Goal: Task Accomplishment & Management: Complete application form

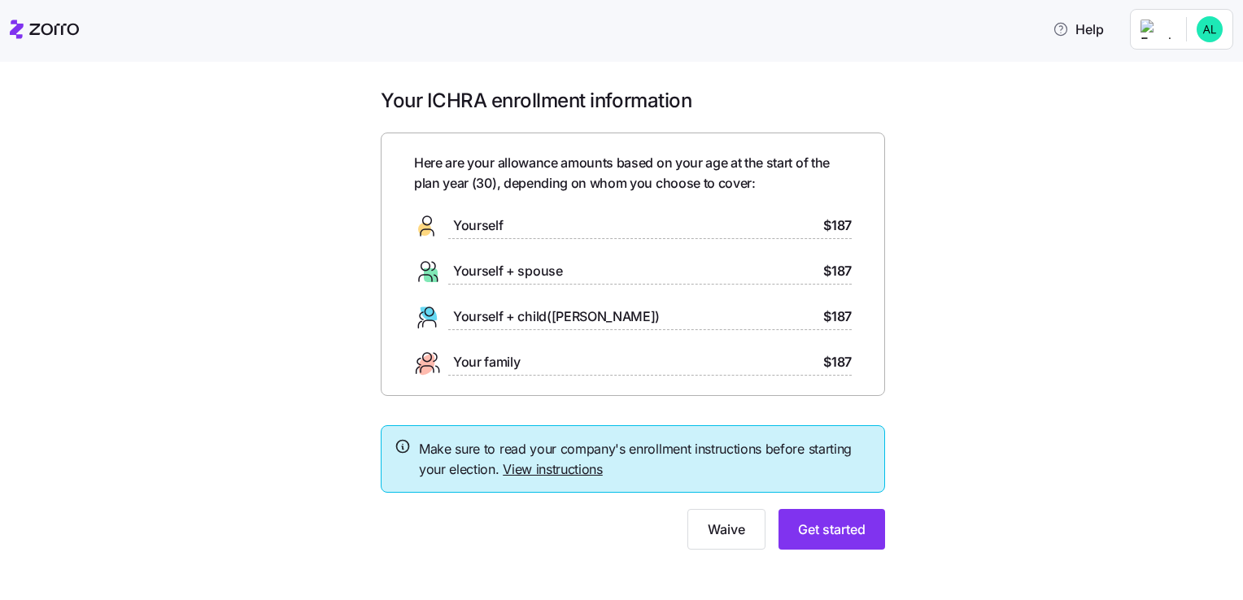
click at [566, 470] on link "View instructions" at bounding box center [553, 469] width 100 height 16
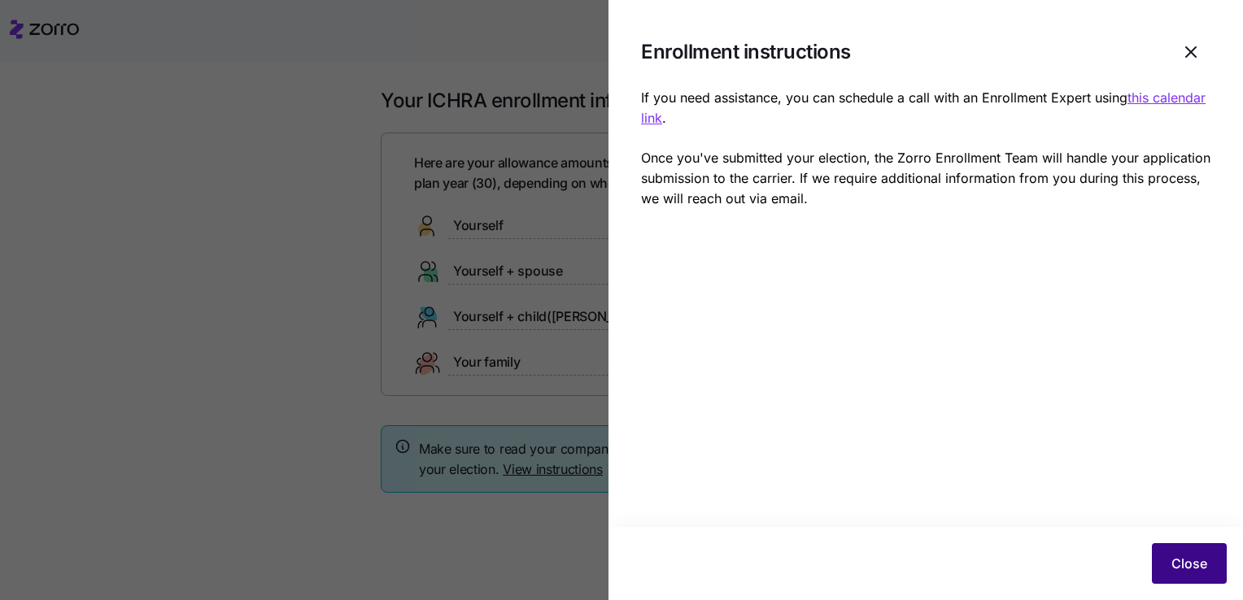
click at [1185, 556] on span "Close" at bounding box center [1189, 564] width 36 height 20
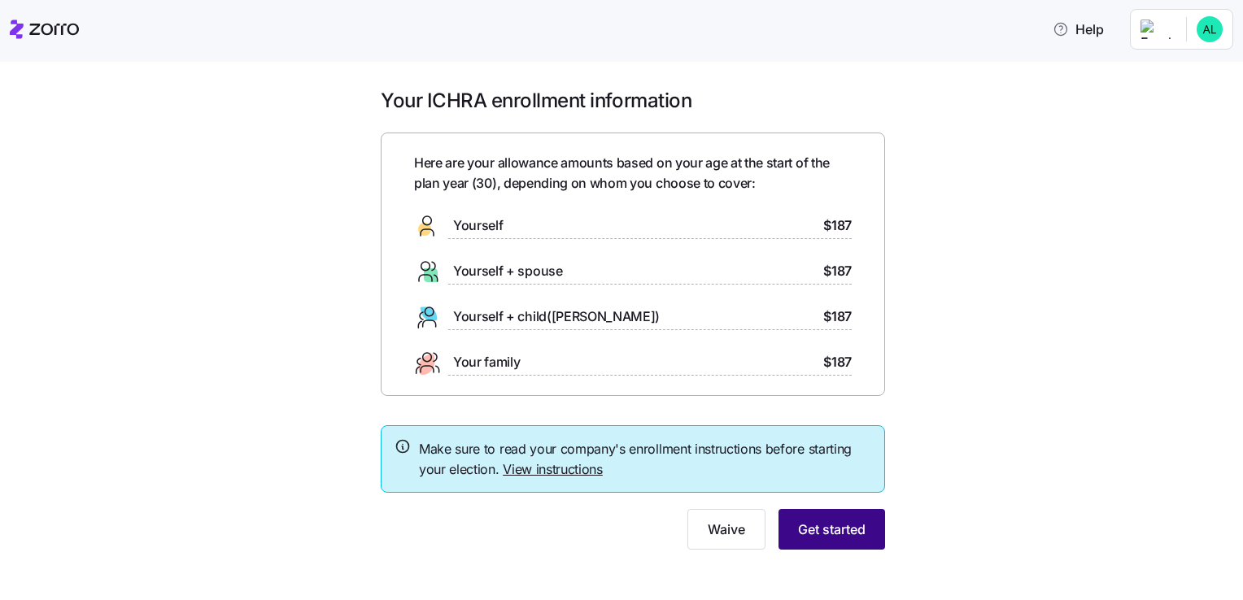
click at [835, 525] on span "Get started" at bounding box center [832, 530] width 68 height 20
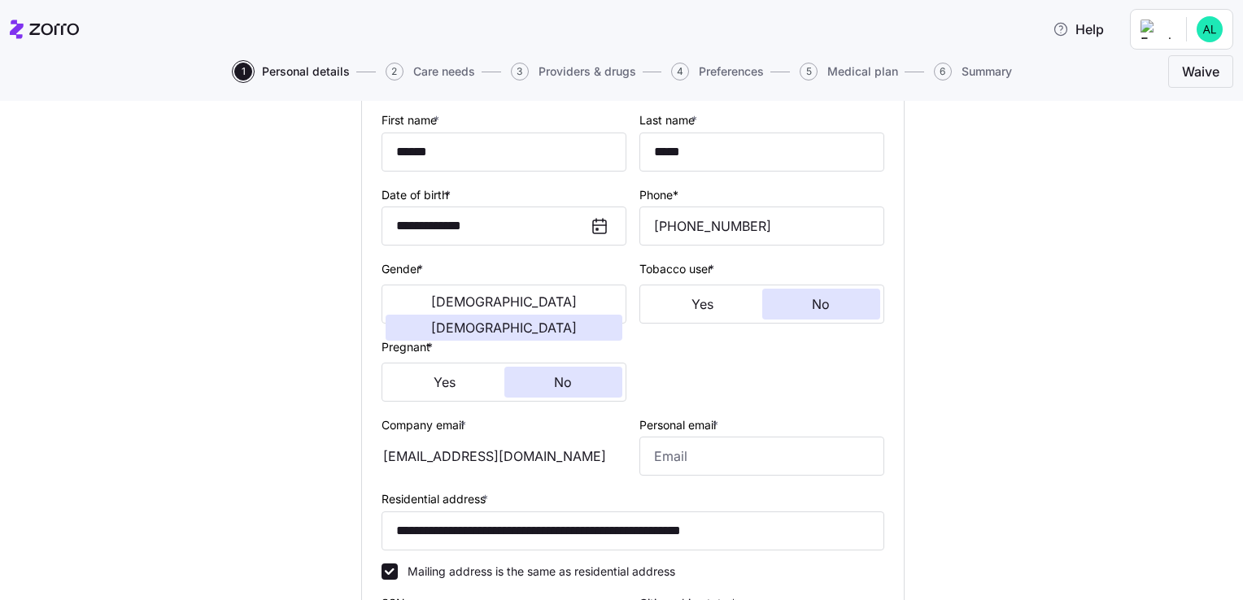
scroll to position [163, 0]
click at [540, 451] on div "[EMAIL_ADDRESS][DOMAIN_NAME]" at bounding box center [503, 455] width 245 height 39
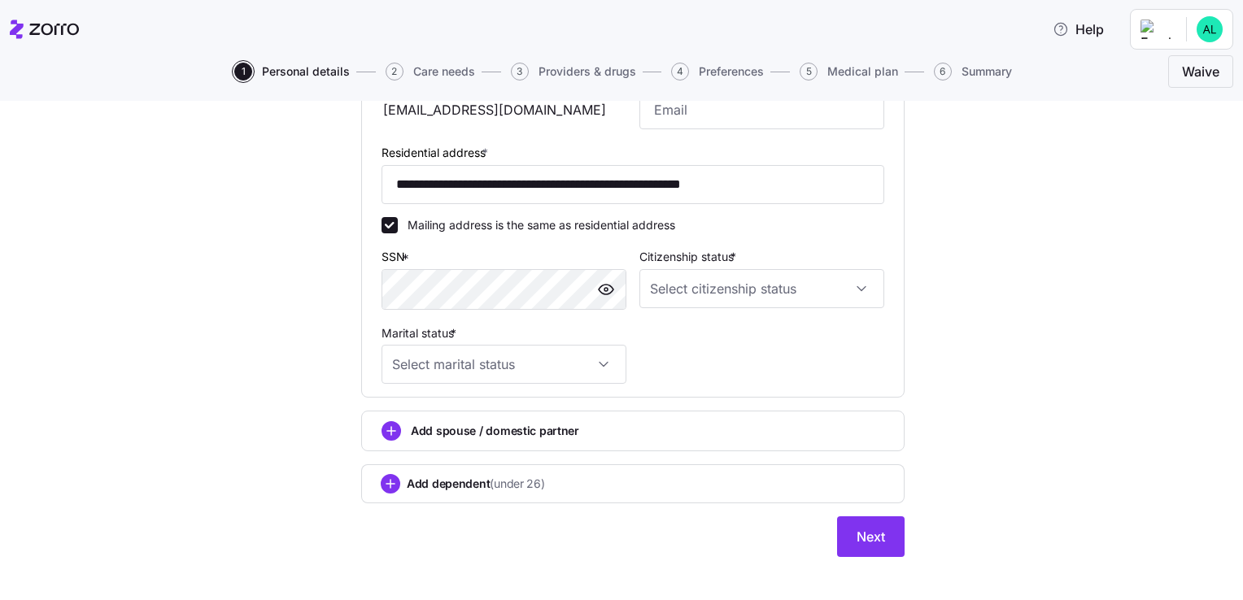
scroll to position [521, 0]
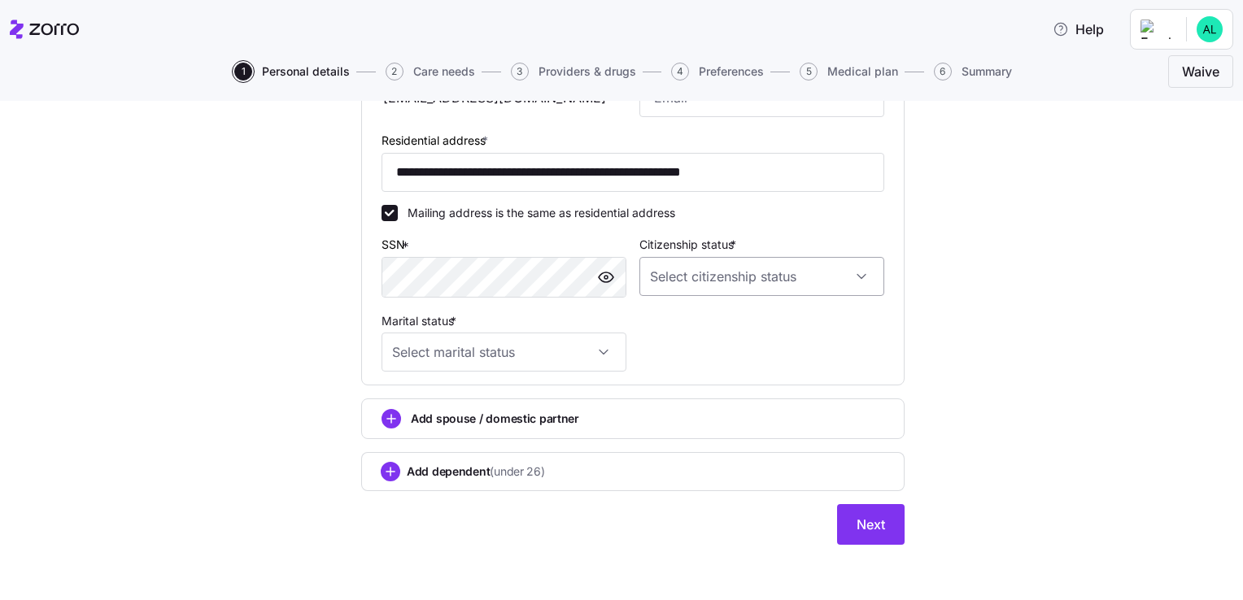
click at [706, 279] on input "Citizenship status *" at bounding box center [761, 276] width 245 height 39
click at [730, 339] on div "[DEMOGRAPHIC_DATA] citizen" at bounding box center [755, 324] width 232 height 34
type input "[DEMOGRAPHIC_DATA] citizen"
click at [513, 342] on input "Marital status *" at bounding box center [503, 352] width 245 height 39
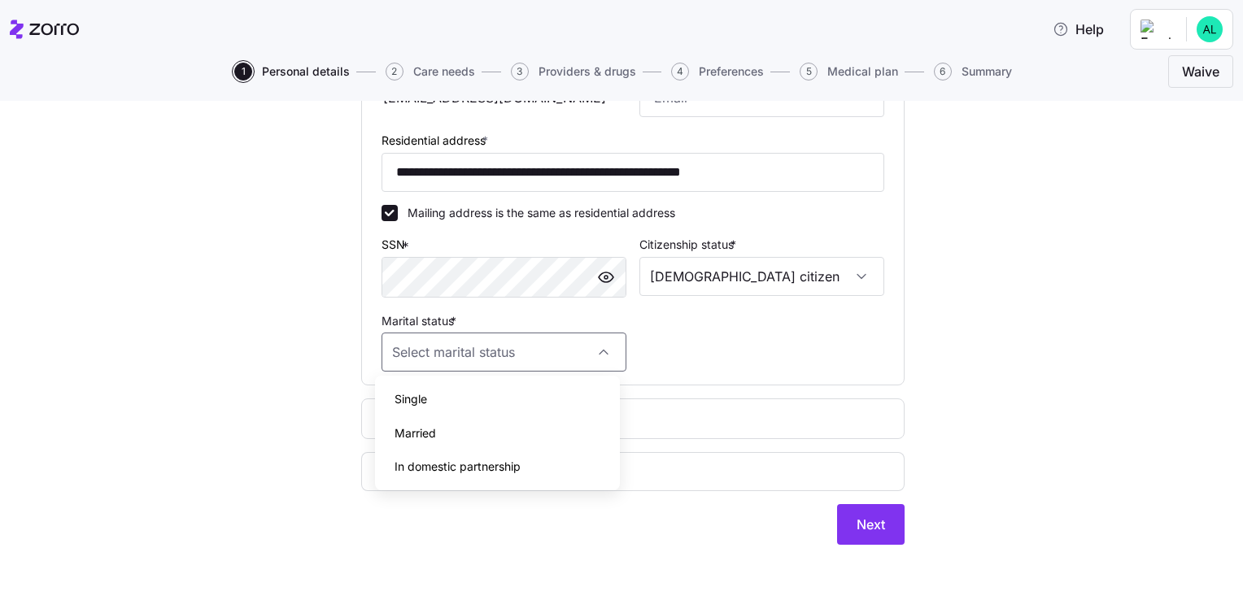
click at [495, 399] on div "Single" at bounding box center [497, 399] width 232 height 34
type input "Single"
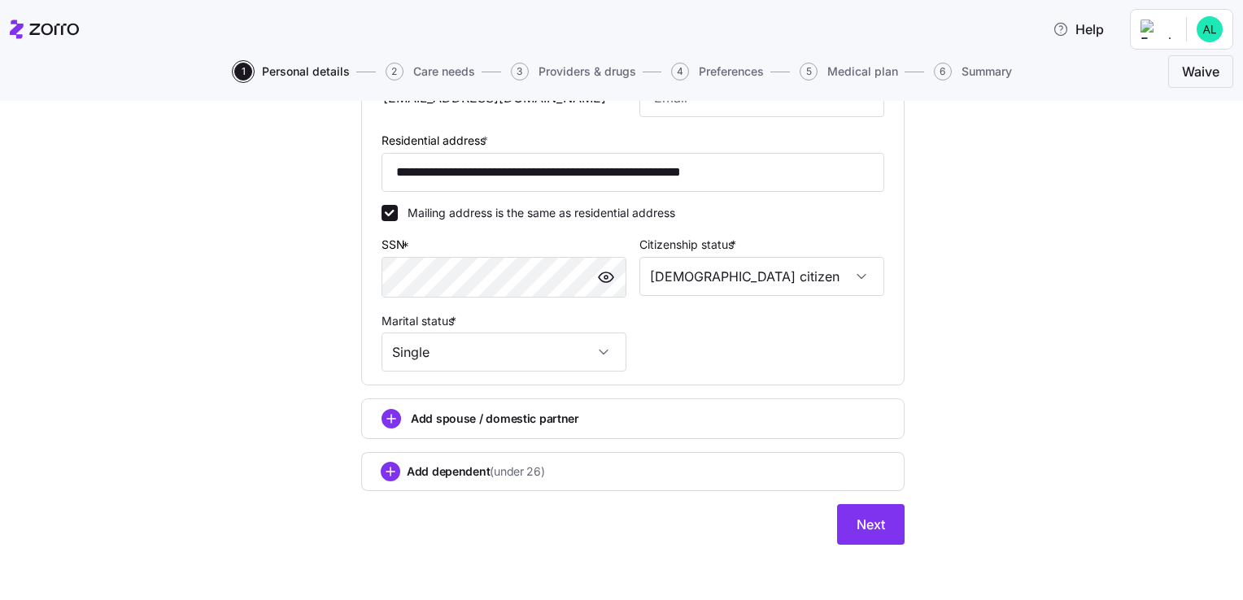
click at [369, 466] on div "Add dependent (under 26)" at bounding box center [632, 471] width 543 height 39
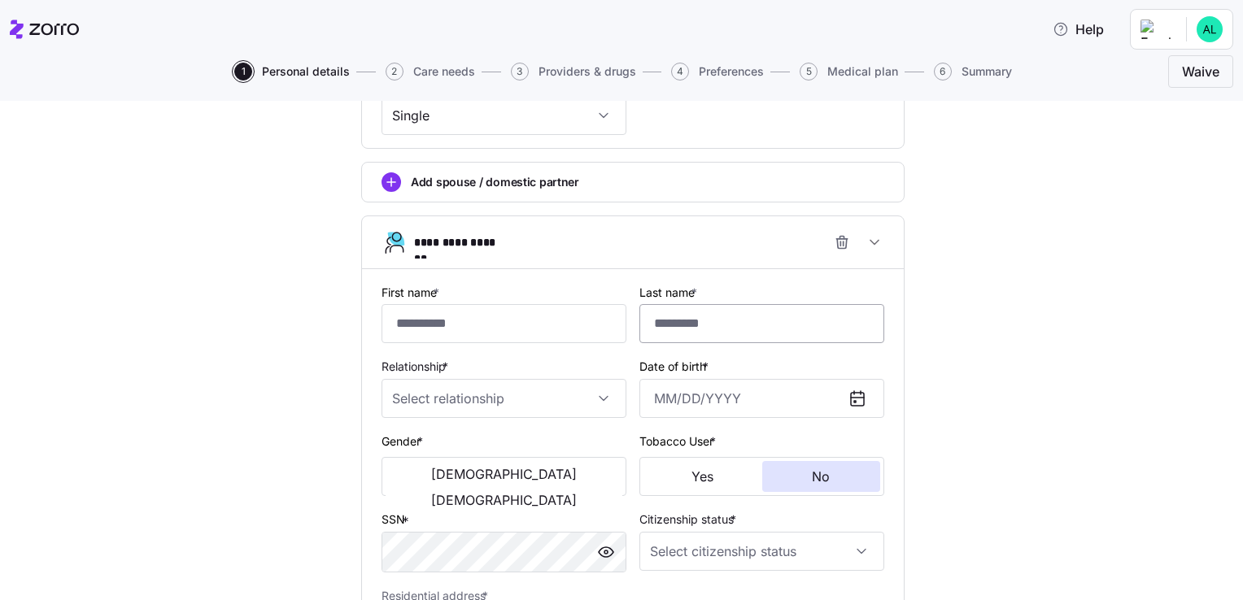
scroll to position [762, 0]
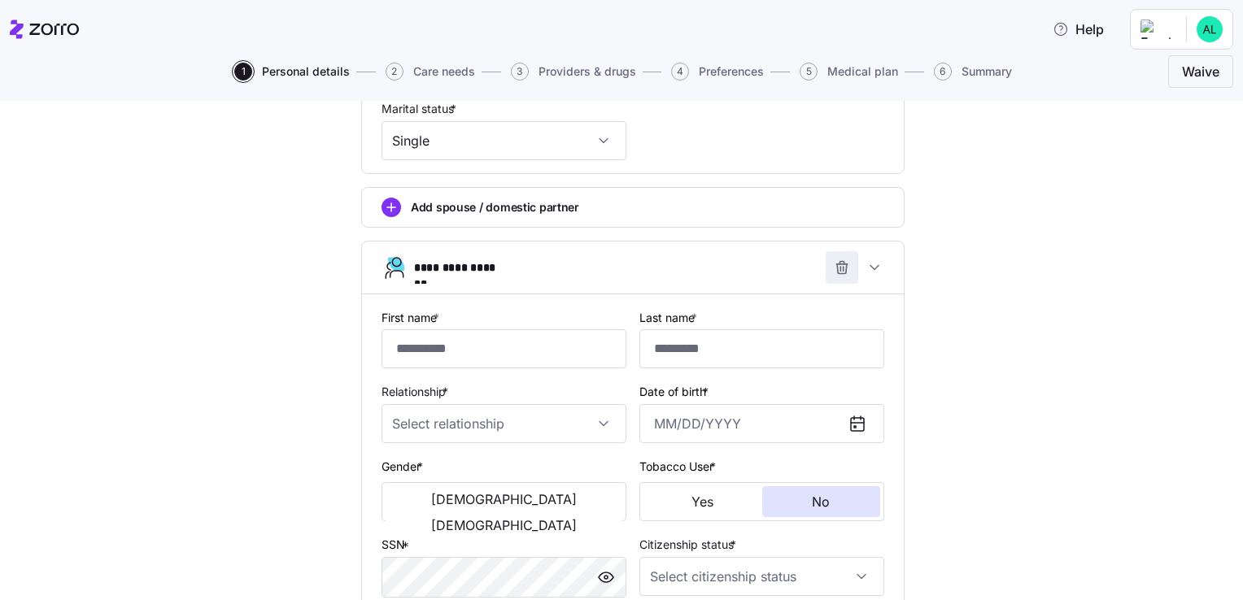
click at [844, 264] on span "button" at bounding box center [841, 267] width 31 height 31
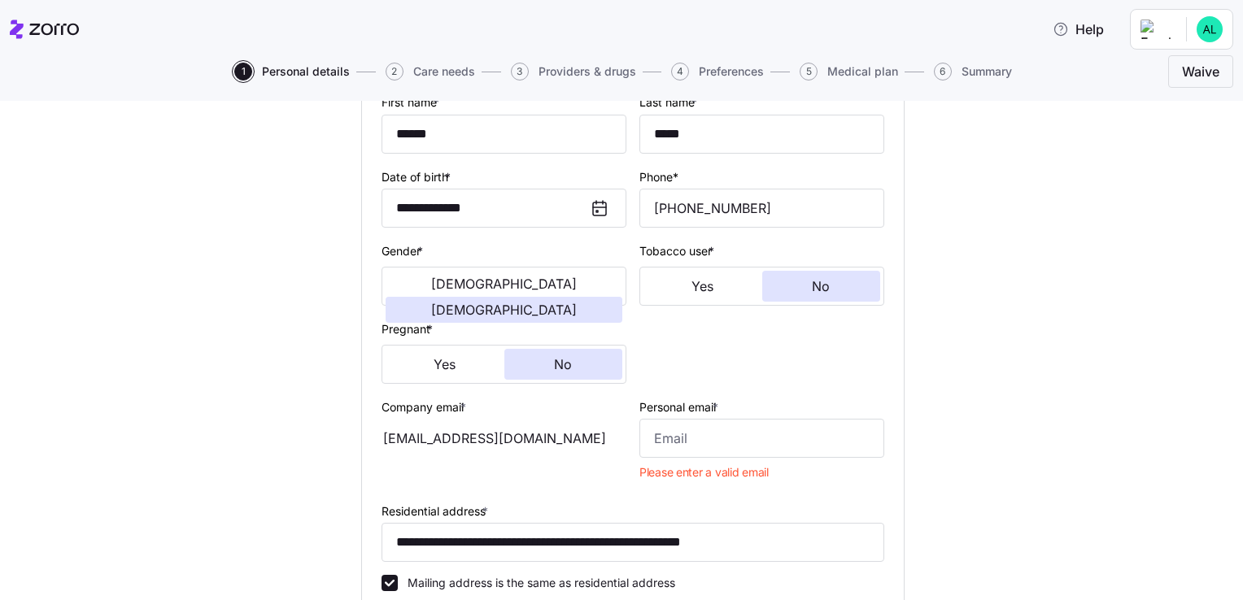
scroll to position [143, 0]
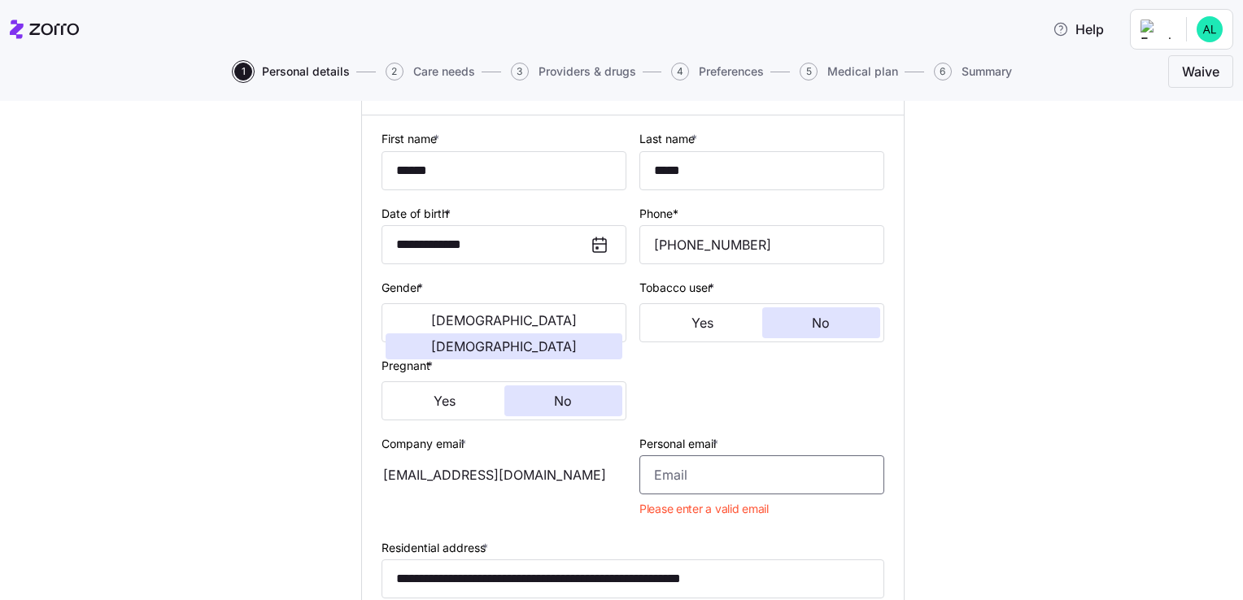
click at [753, 469] on input "Personal email *" at bounding box center [761, 475] width 245 height 39
type input "[PERSON_NAME][EMAIL_ADDRESS][DOMAIN_NAME]"
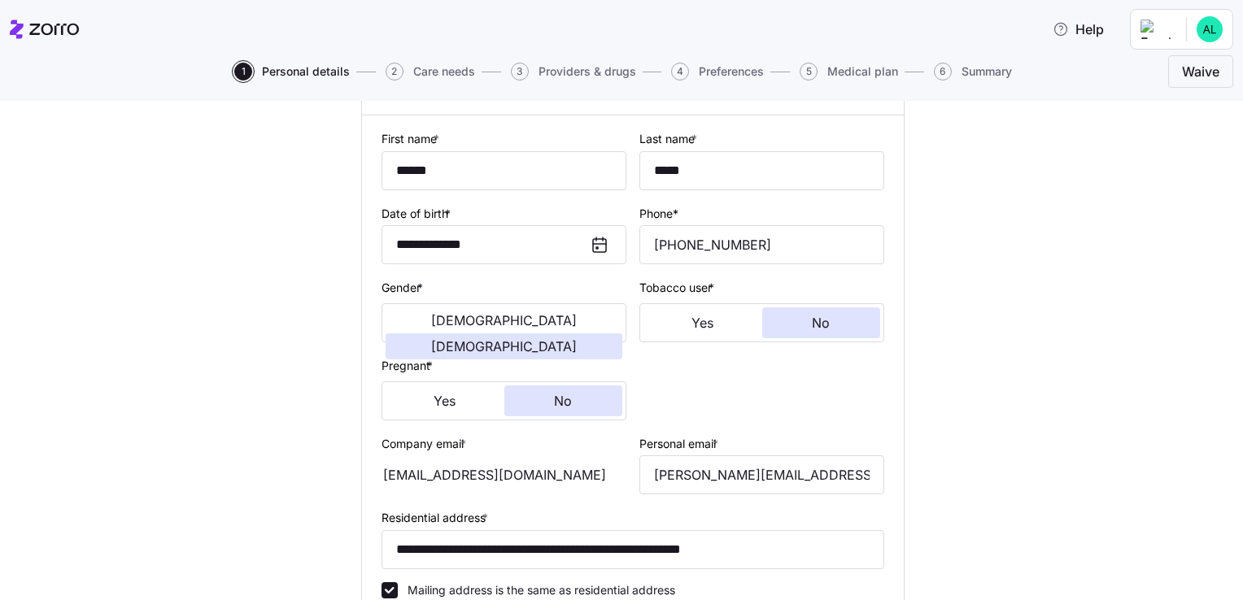
click at [1079, 406] on div "**********" at bounding box center [633, 463] width 1175 height 958
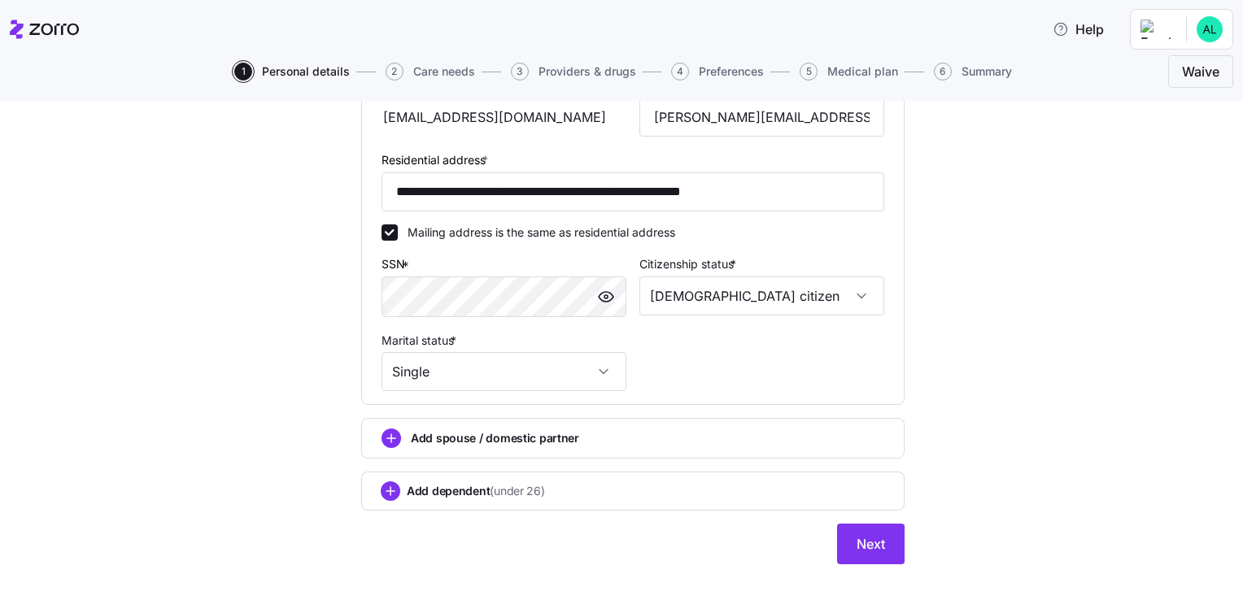
scroll to position [521, 0]
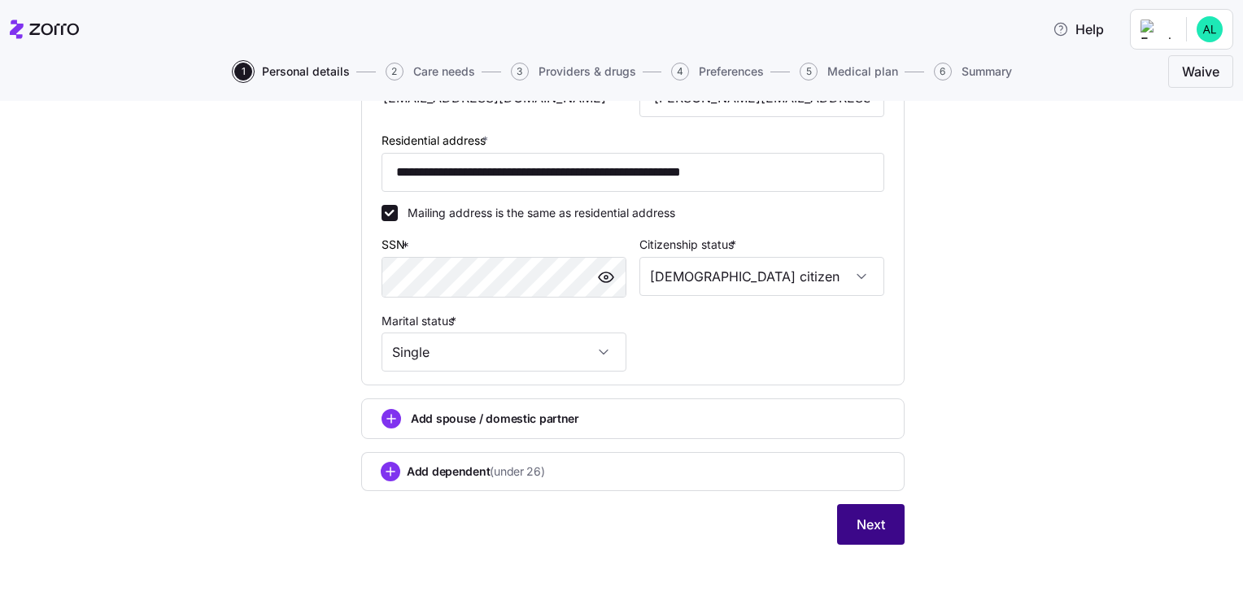
click at [886, 517] on button "Next" at bounding box center [871, 524] width 68 height 41
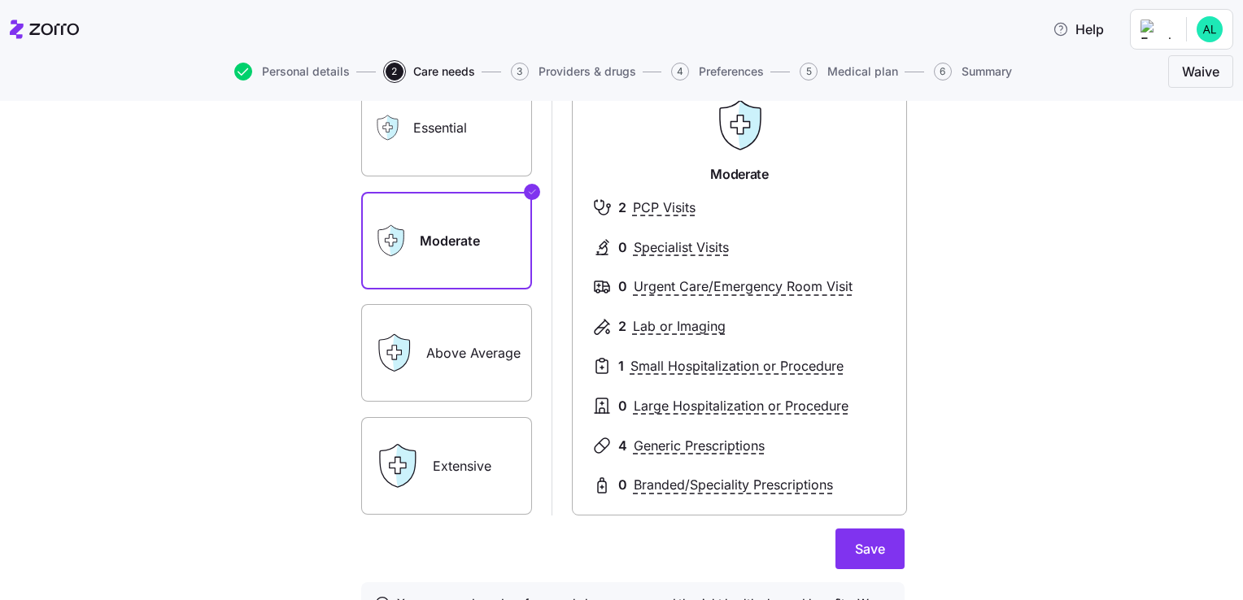
scroll to position [163, 0]
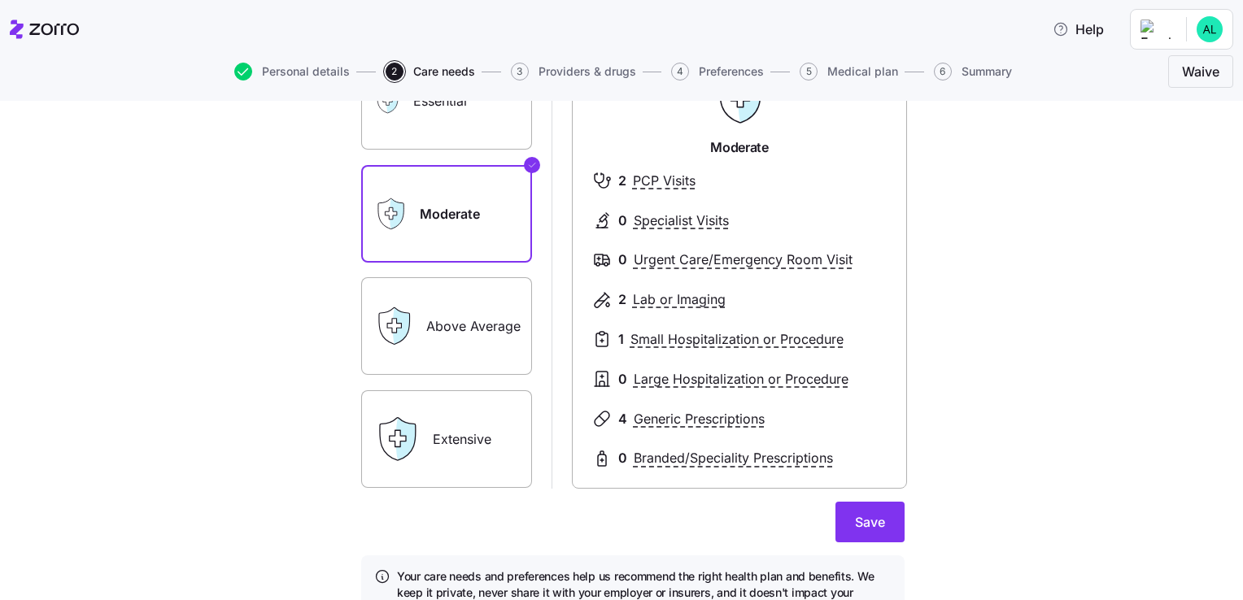
click at [468, 440] on label "Extensive" at bounding box center [446, 439] width 171 height 98
click at [0, 0] on input "Extensive" at bounding box center [0, 0] width 0 height 0
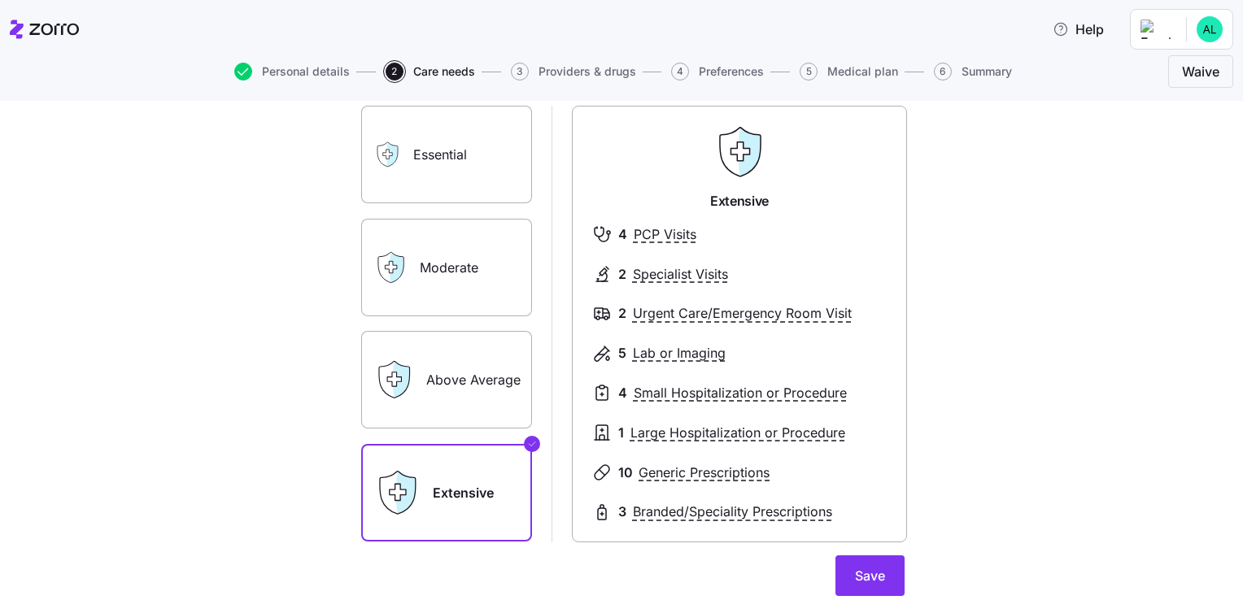
scroll to position [81, 0]
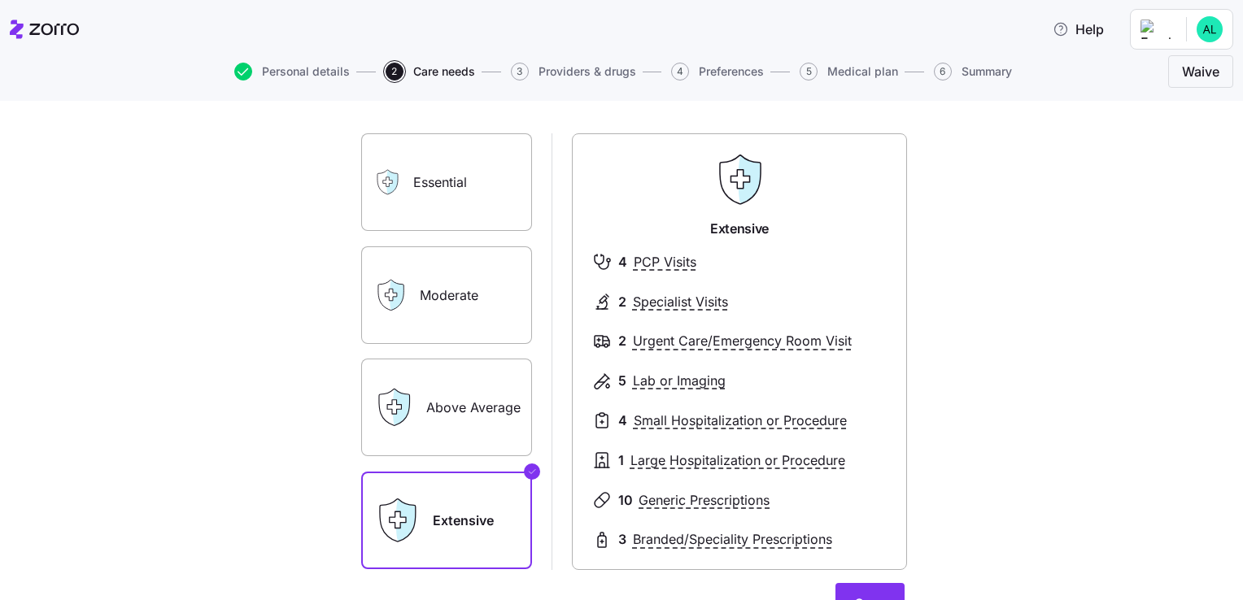
click at [466, 423] on label "Above Average" at bounding box center [446, 408] width 171 height 98
click at [0, 0] on input "Above Average" at bounding box center [0, 0] width 0 height 0
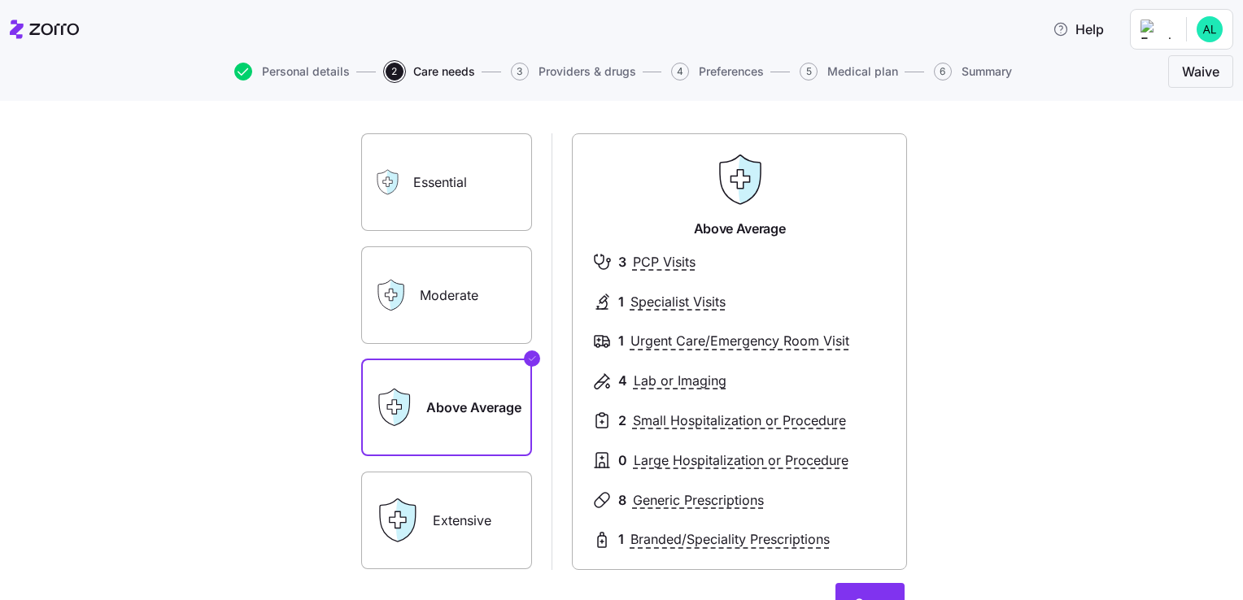
click at [456, 503] on label "Extensive" at bounding box center [446, 521] width 171 height 98
click at [0, 0] on input "Extensive" at bounding box center [0, 0] width 0 height 0
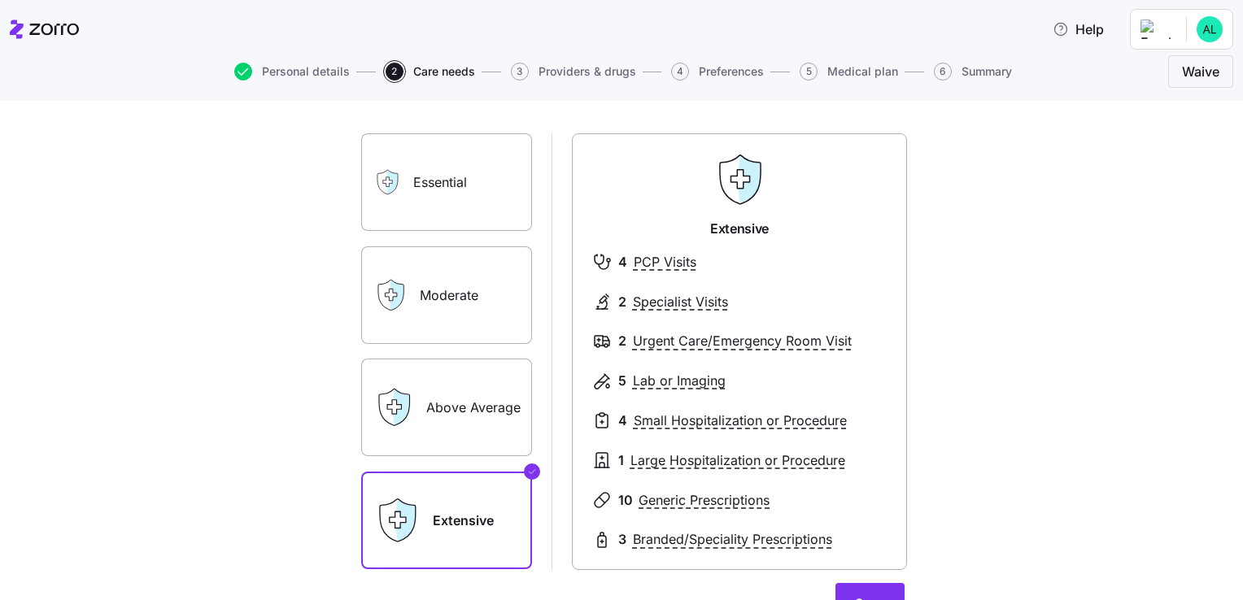
click at [439, 437] on label "Above Average" at bounding box center [446, 408] width 171 height 98
click at [0, 0] on input "Above Average" at bounding box center [0, 0] width 0 height 0
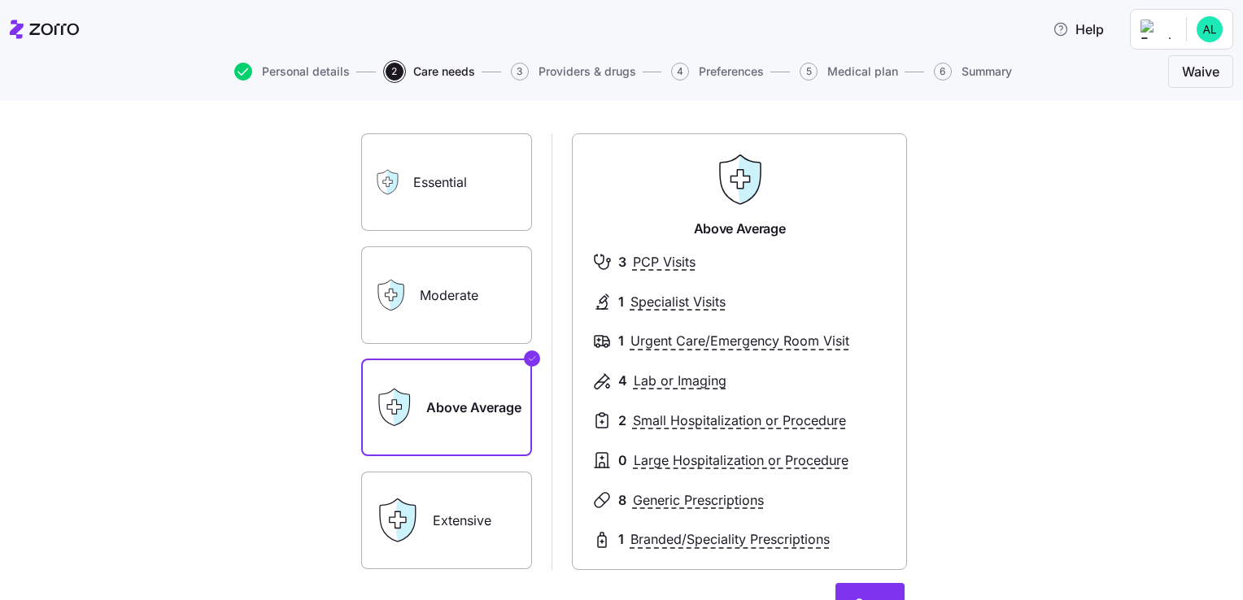
scroll to position [163, 0]
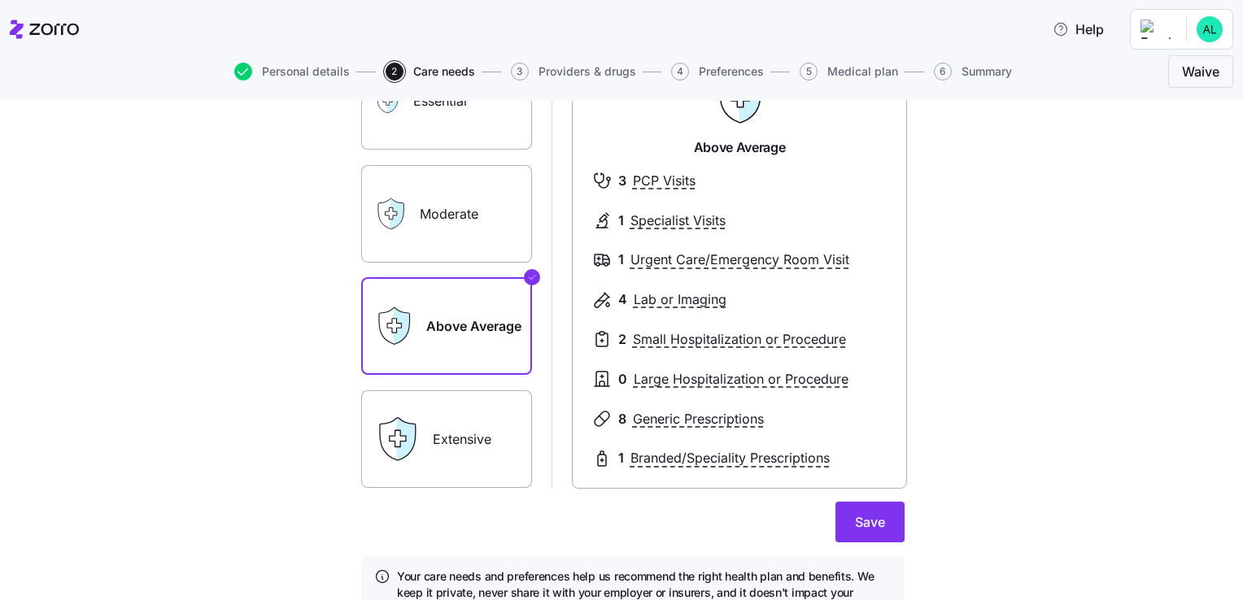
click at [454, 460] on label "Extensive" at bounding box center [446, 439] width 171 height 98
click at [0, 0] on input "Extensive" at bounding box center [0, 0] width 0 height 0
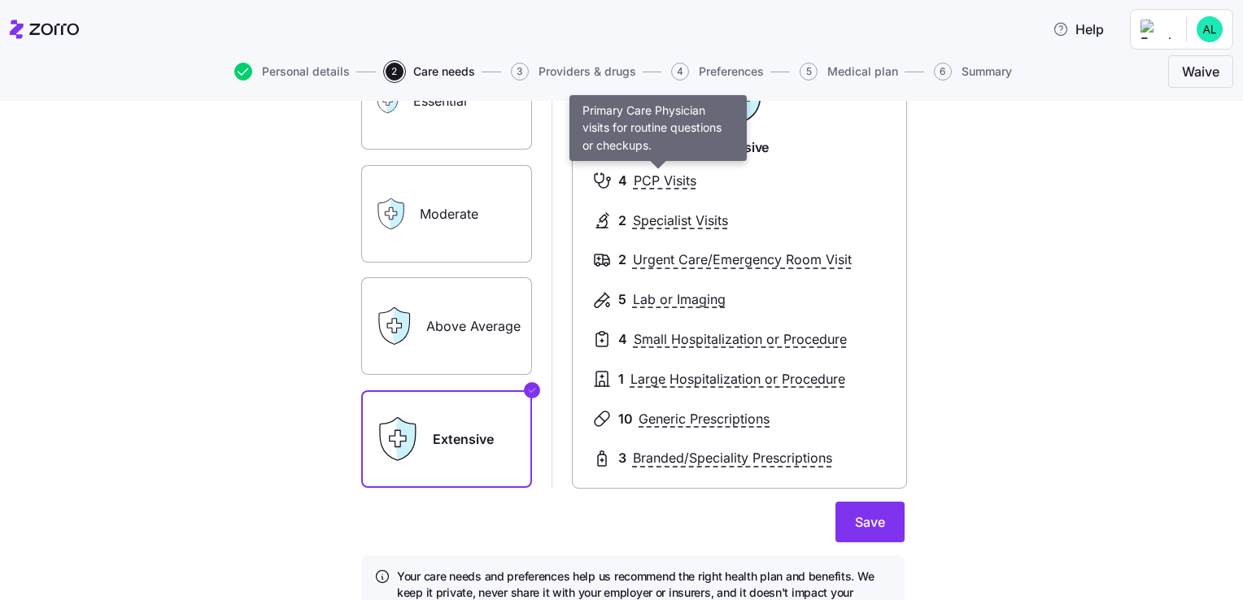
click at [647, 181] on span "PCP Visits" at bounding box center [665, 181] width 63 height 20
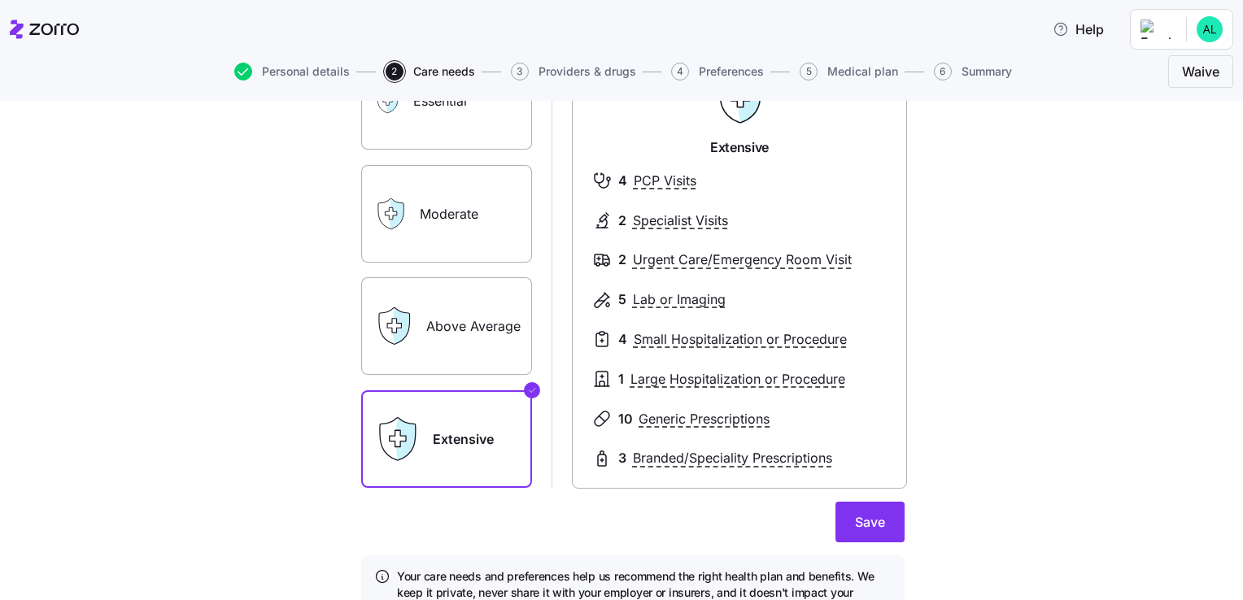
click at [410, 321] on div "Above Average" at bounding box center [446, 326] width 171 height 98
click at [453, 325] on label "Above Average" at bounding box center [446, 326] width 171 height 98
click at [0, 0] on input "Above Average" at bounding box center [0, 0] width 0 height 0
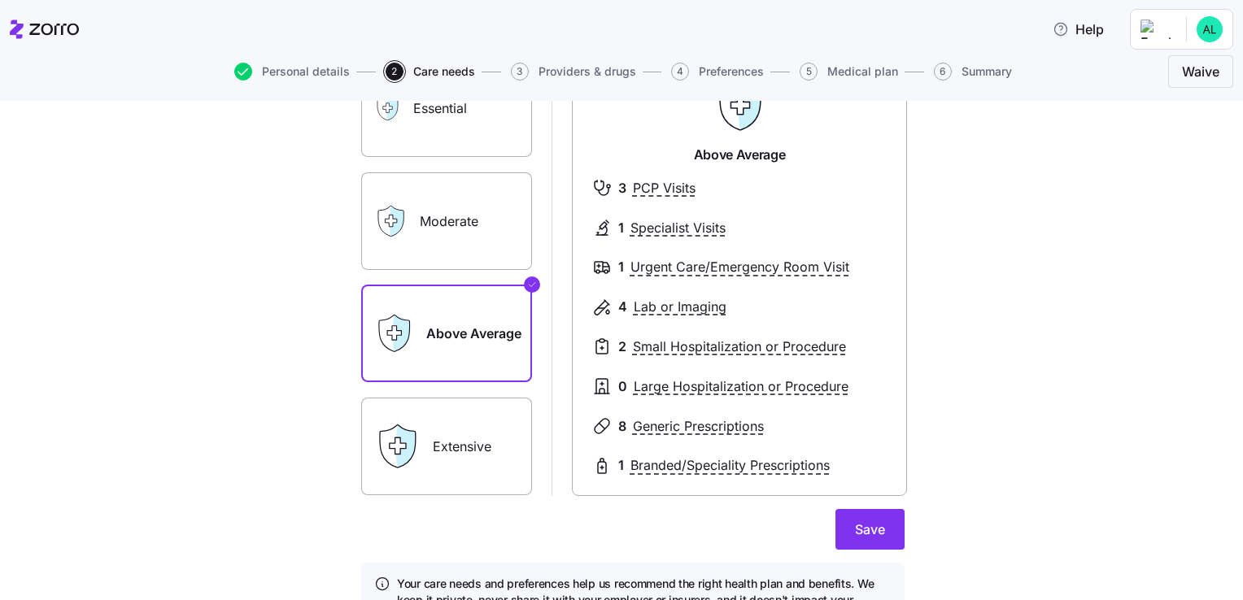
scroll to position [244, 0]
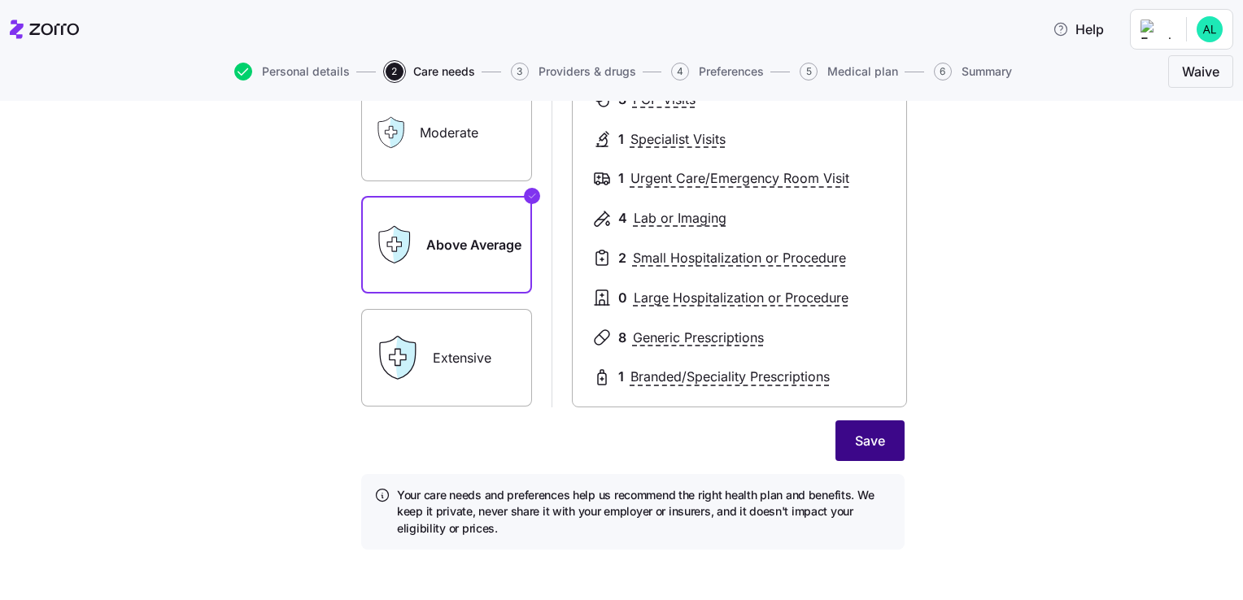
click at [855, 444] on span "Save" at bounding box center [870, 441] width 30 height 20
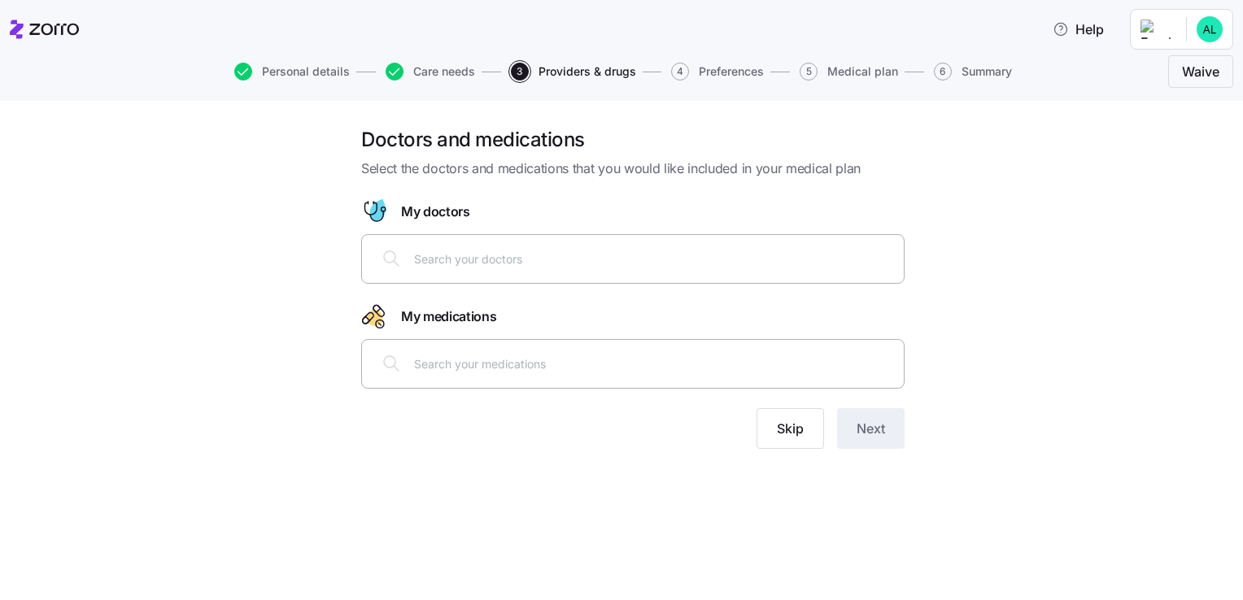
click at [600, 373] on div at bounding box center [633, 363] width 522 height 39
click at [597, 368] on input "text" at bounding box center [654, 364] width 480 height 18
click at [426, 381] on div at bounding box center [633, 363] width 522 height 39
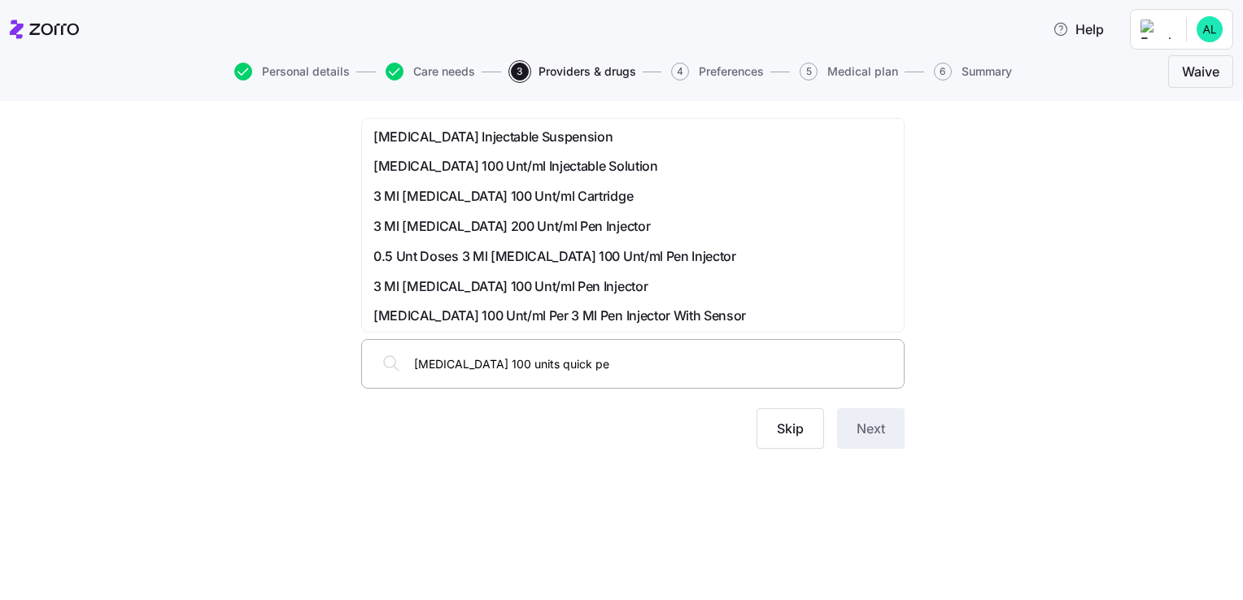
type input "[MEDICAL_DATA] 100 units quick pen"
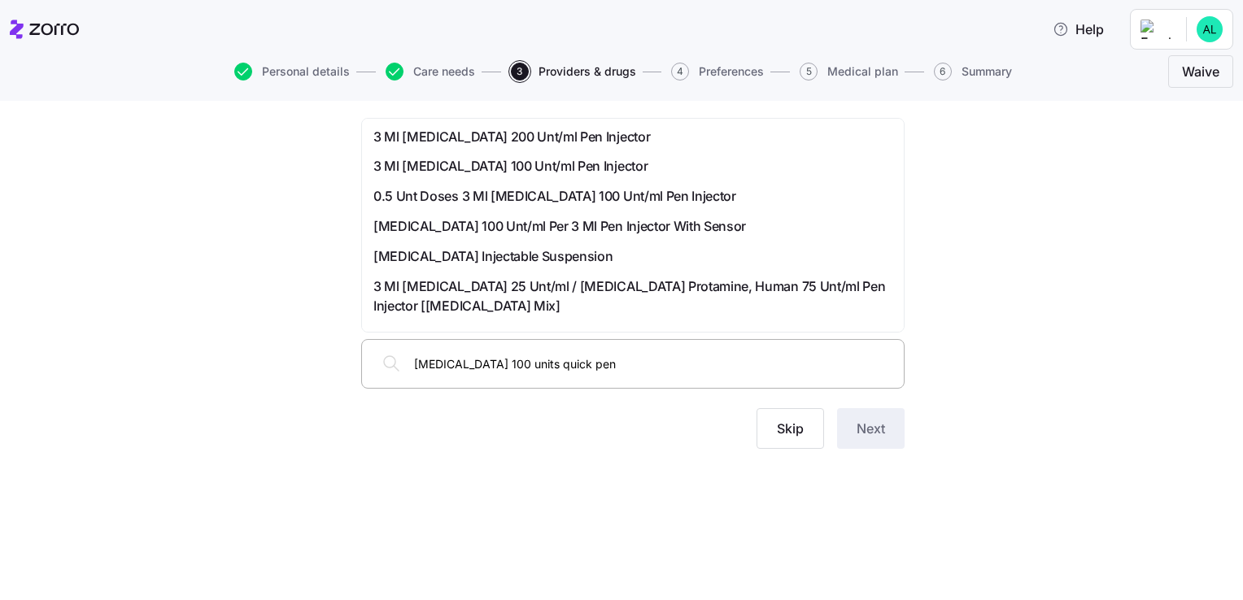
click at [571, 164] on span "3 Ml [MEDICAL_DATA] 100 Unt/ml Pen Injector" at bounding box center [510, 166] width 274 height 20
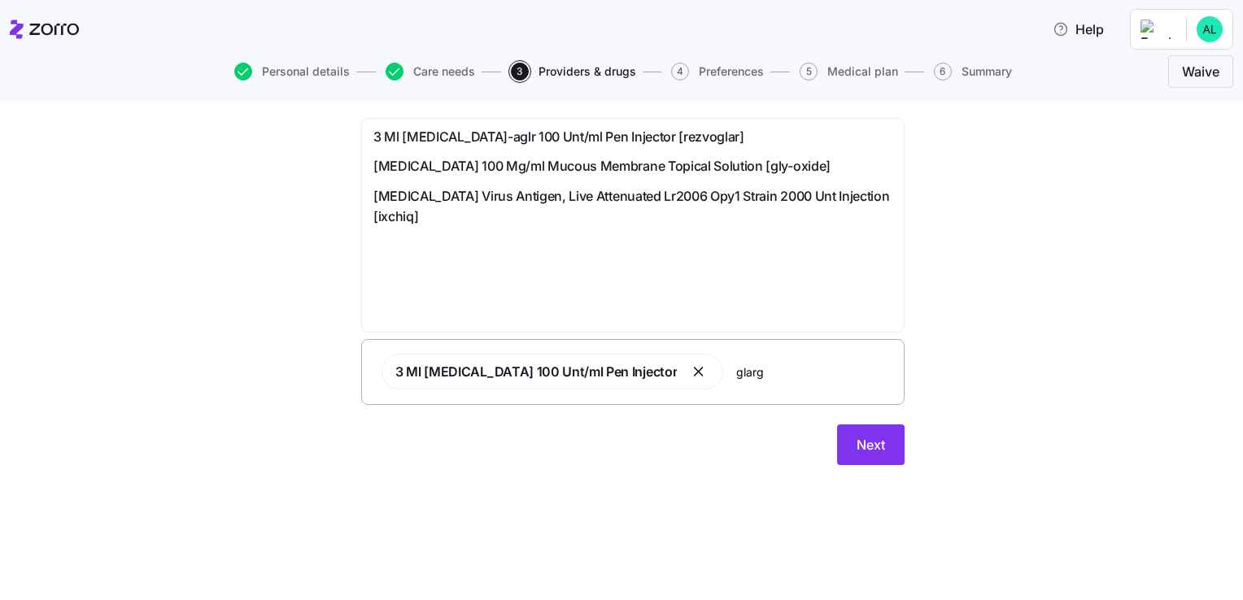
type input "glargi"
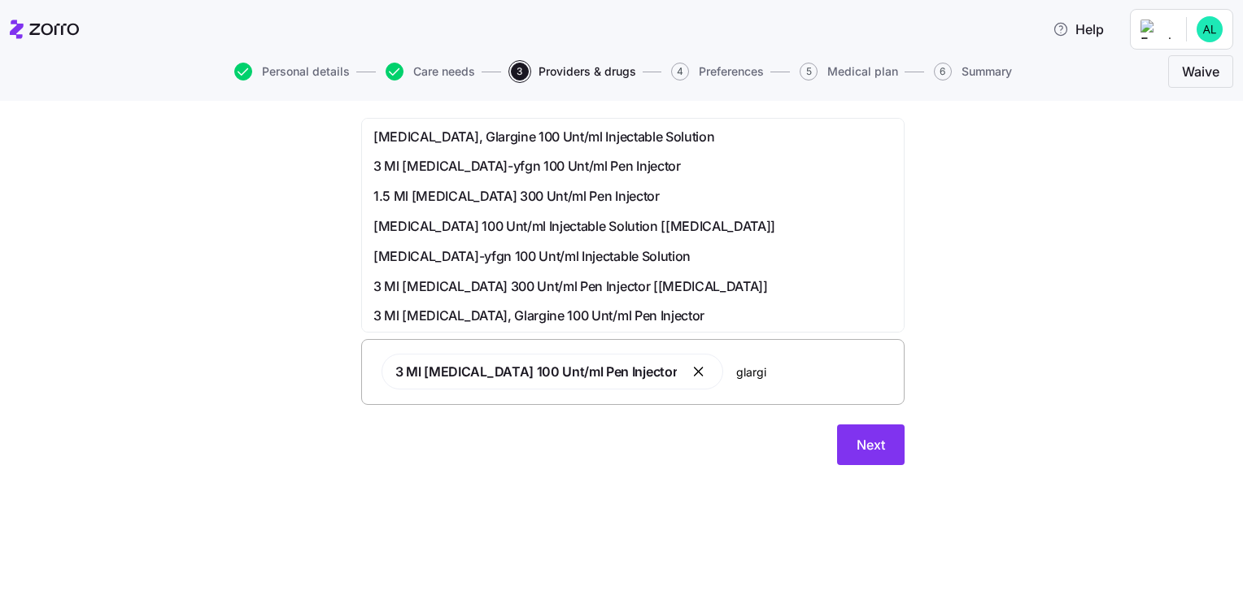
click at [525, 171] on span "3 Ml [MEDICAL_DATA]-yfgn 100 Unt/ml Pen Injector" at bounding box center [526, 166] width 307 height 20
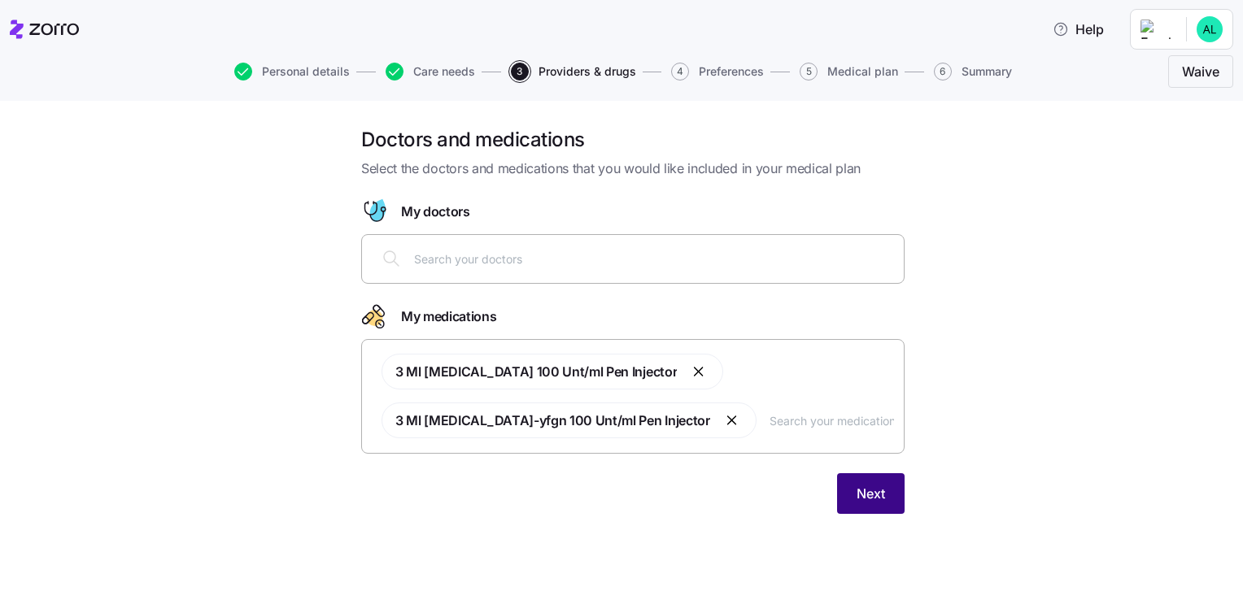
click at [865, 498] on span "Next" at bounding box center [871, 494] width 28 height 20
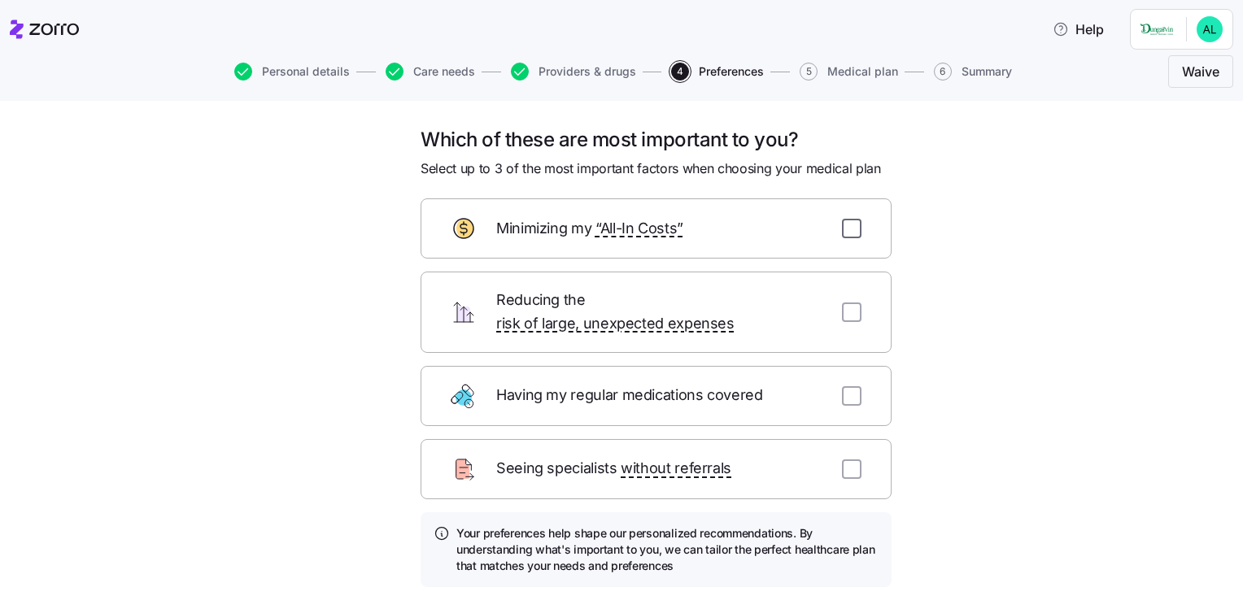
click at [842, 231] on input "checkbox" at bounding box center [852, 229] width 20 height 20
checkbox input "true"
click at [852, 303] on input "checkbox" at bounding box center [852, 313] width 20 height 20
checkbox input "true"
click at [856, 384] on div "Having my regular medications covered" at bounding box center [656, 396] width 471 height 60
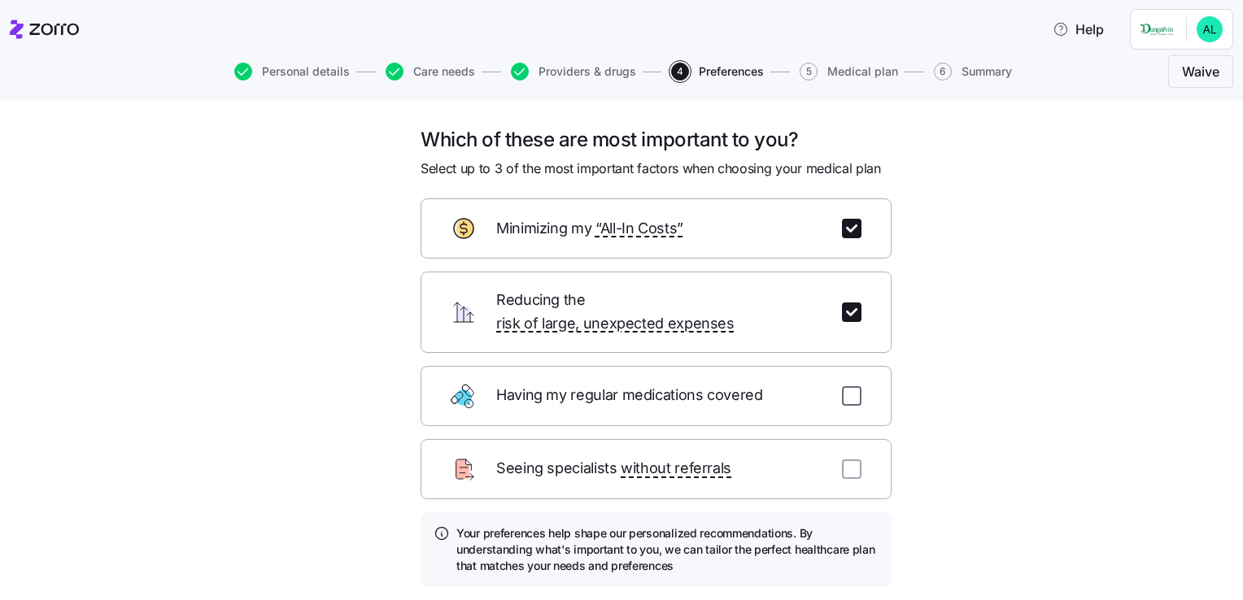
click at [849, 386] on input "checkbox" at bounding box center [852, 396] width 20 height 20
checkbox input "true"
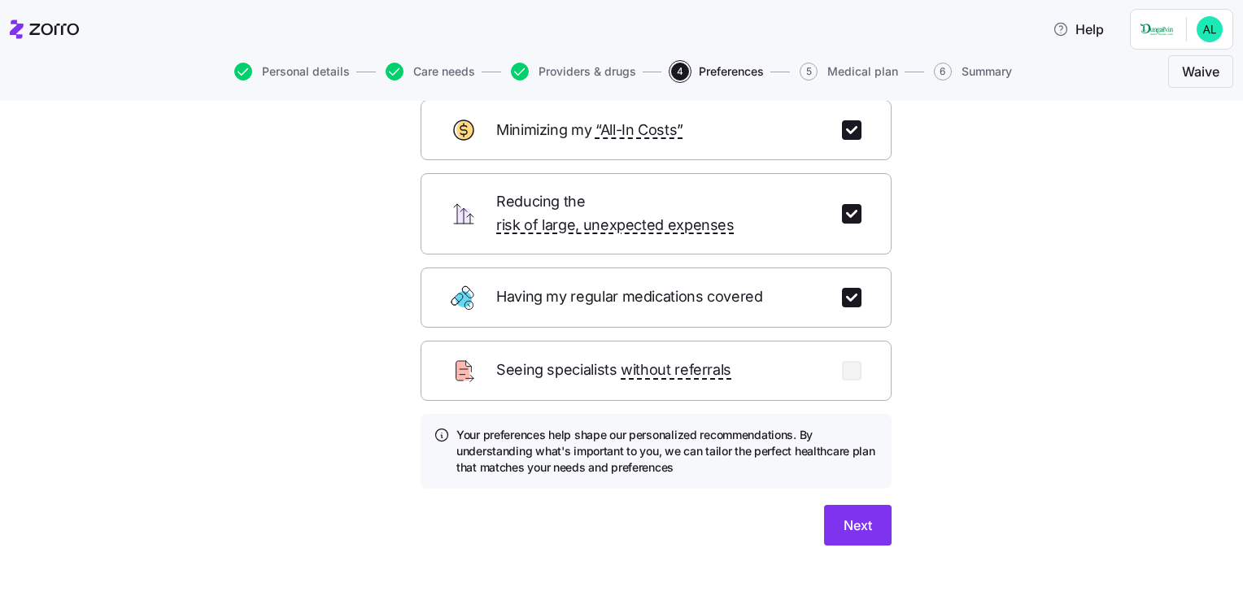
scroll to position [100, 0]
click at [862, 514] on span "Next" at bounding box center [858, 524] width 28 height 20
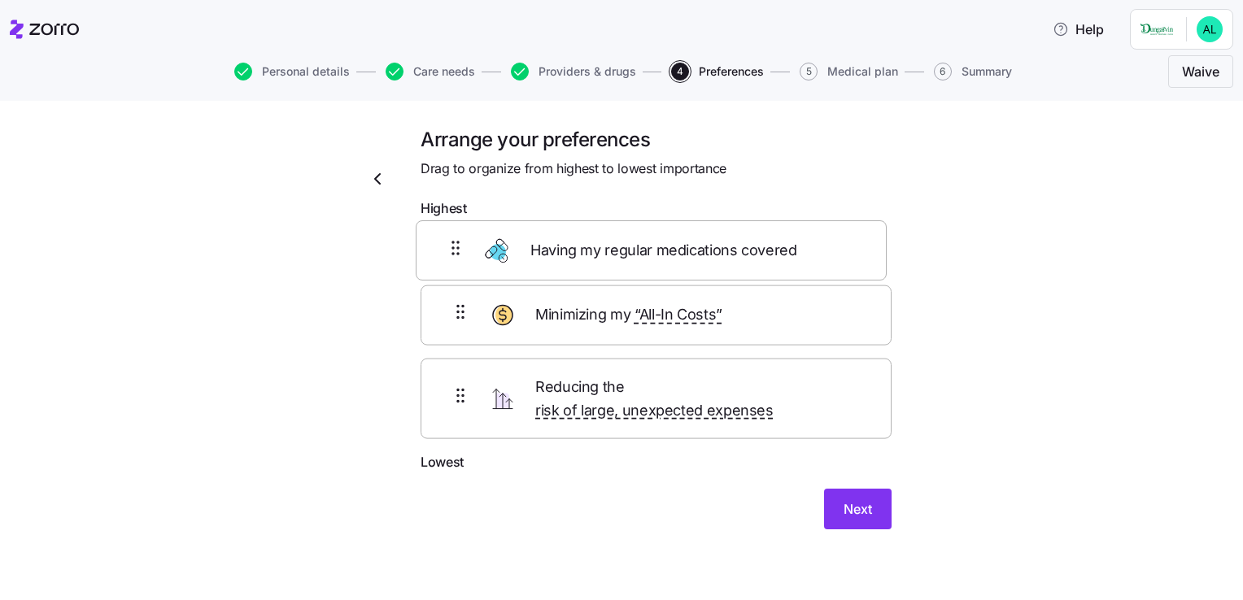
drag, startPoint x: 456, startPoint y: 401, endPoint x: 451, endPoint y: 246, distance: 154.6
click at [451, 246] on div "Minimizing my “All-In Costs” Reducing the risk of large, unexpected expenses Ha…" at bounding box center [656, 338] width 471 height 227
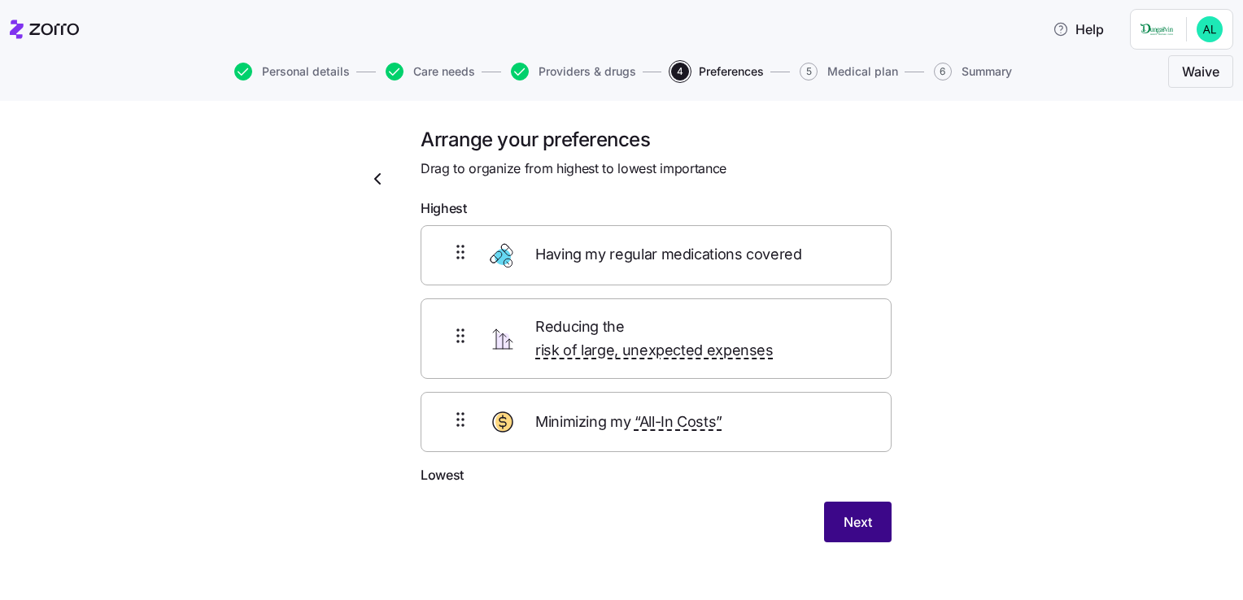
click at [846, 512] on span "Next" at bounding box center [858, 522] width 28 height 20
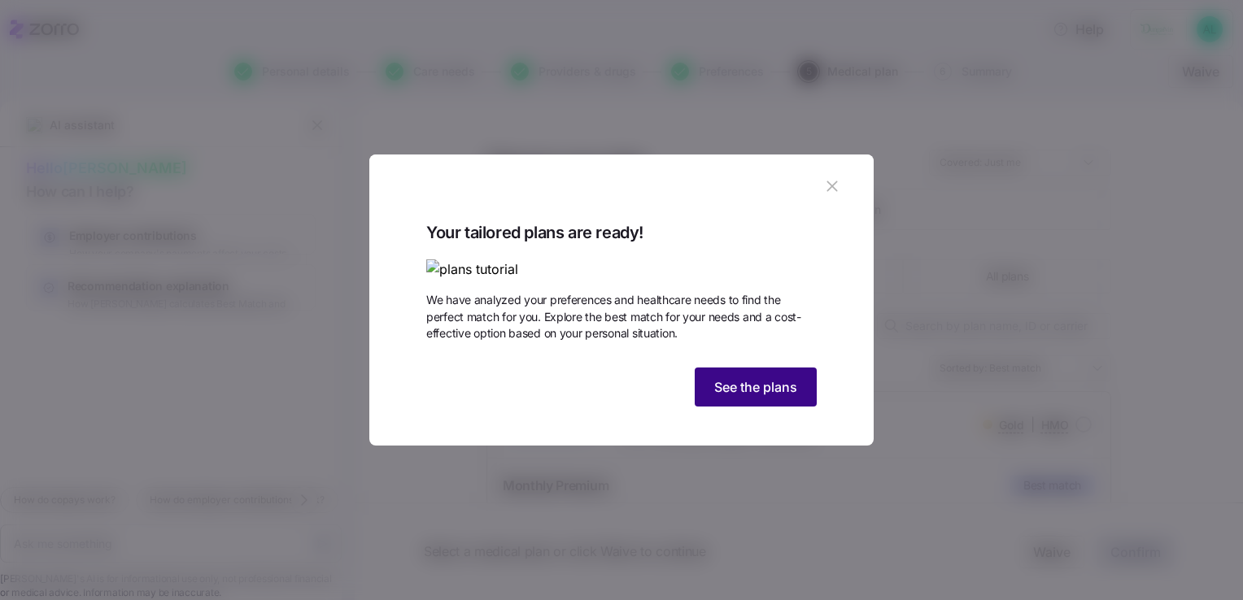
click at [768, 407] on button "See the plans" at bounding box center [756, 387] width 122 height 39
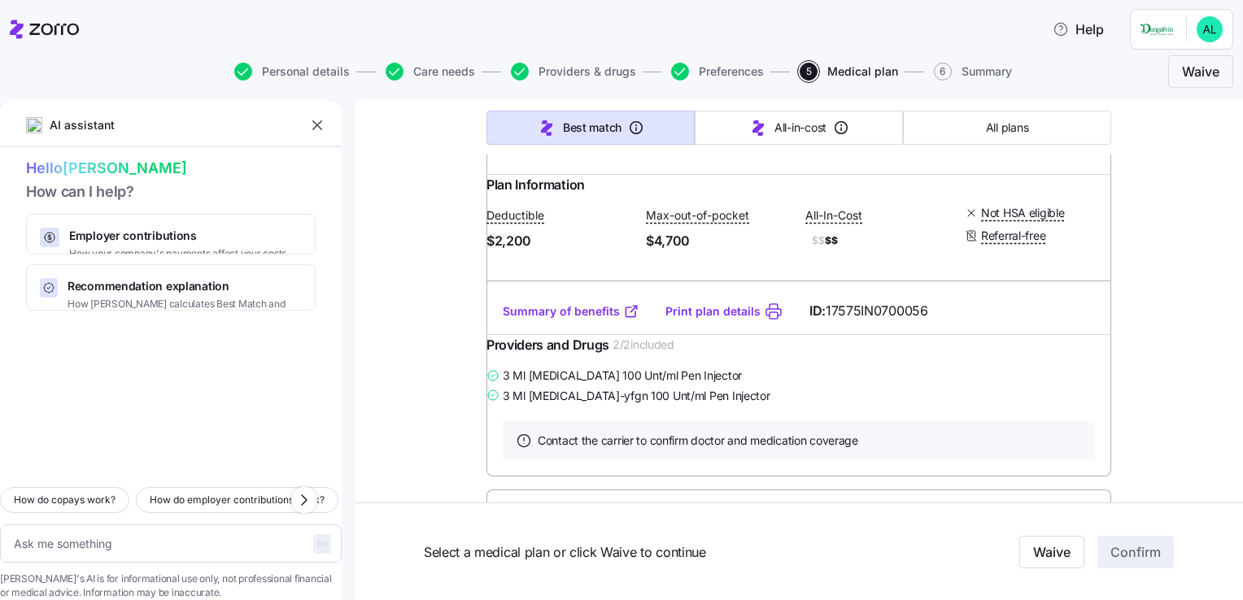
scroll to position [407, 0]
click at [559, 318] on link "Summary of benefits" at bounding box center [571, 310] width 137 height 16
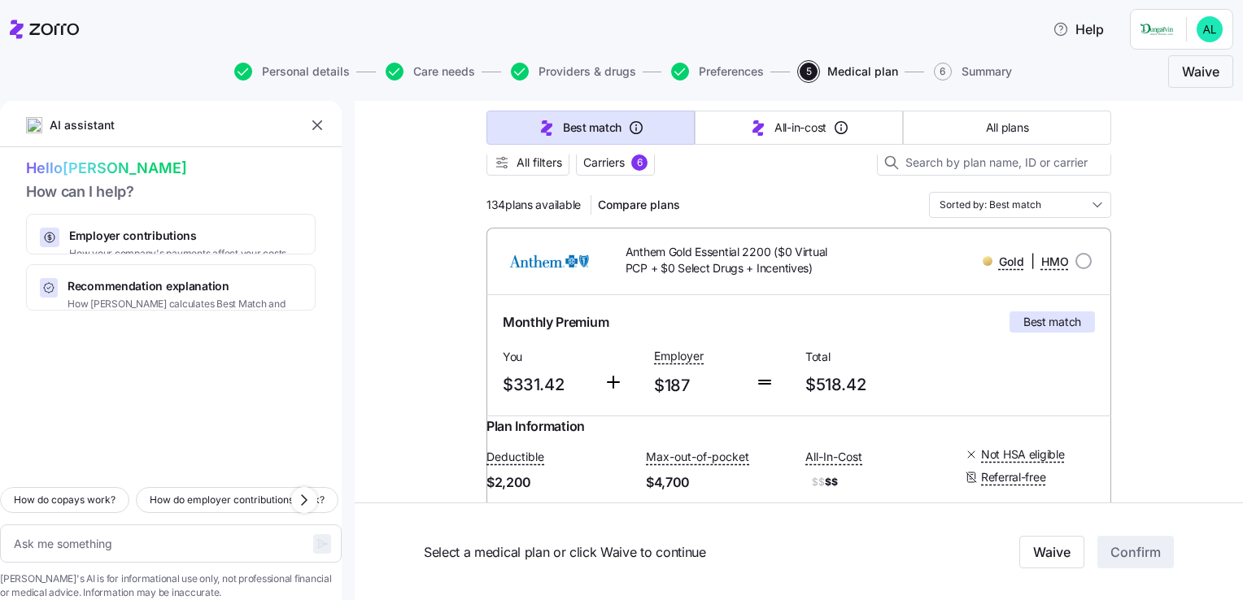
scroll to position [163, 0]
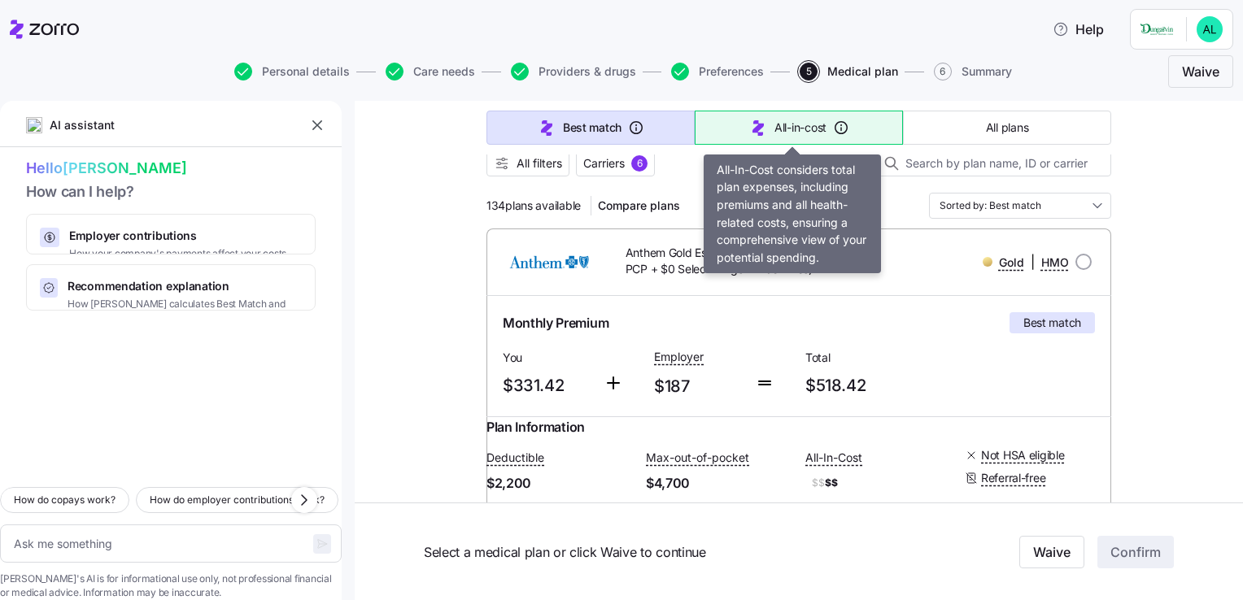
click at [804, 137] on button "All-in-cost" at bounding box center [799, 128] width 208 height 34
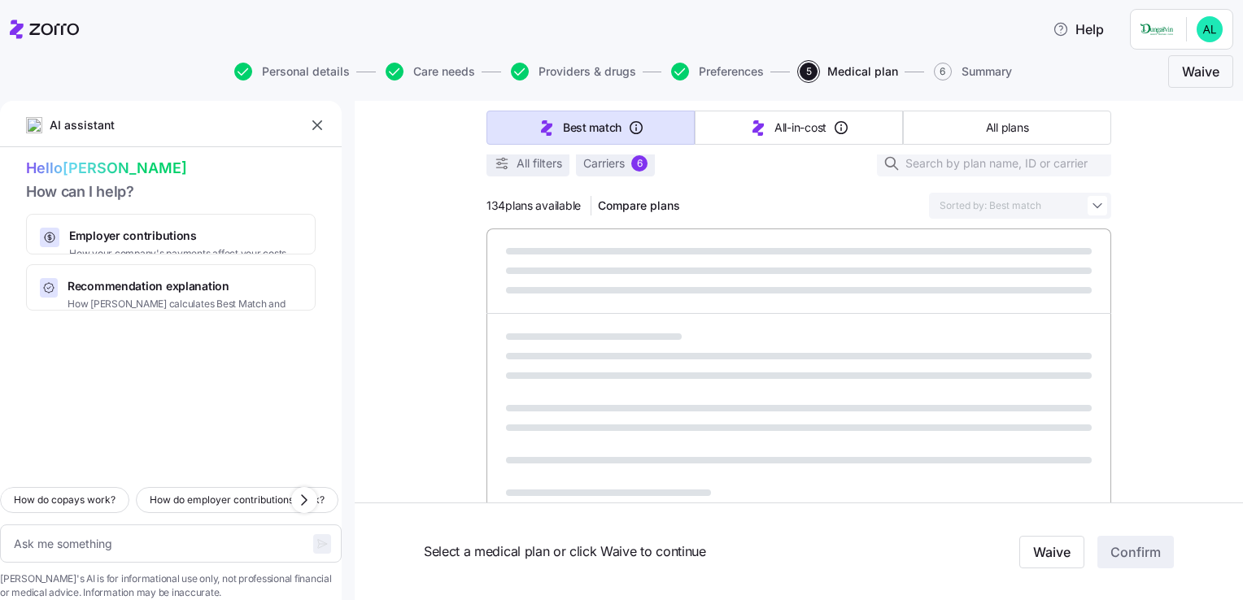
type textarea "x"
type input "Sorted by: All-in-cost"
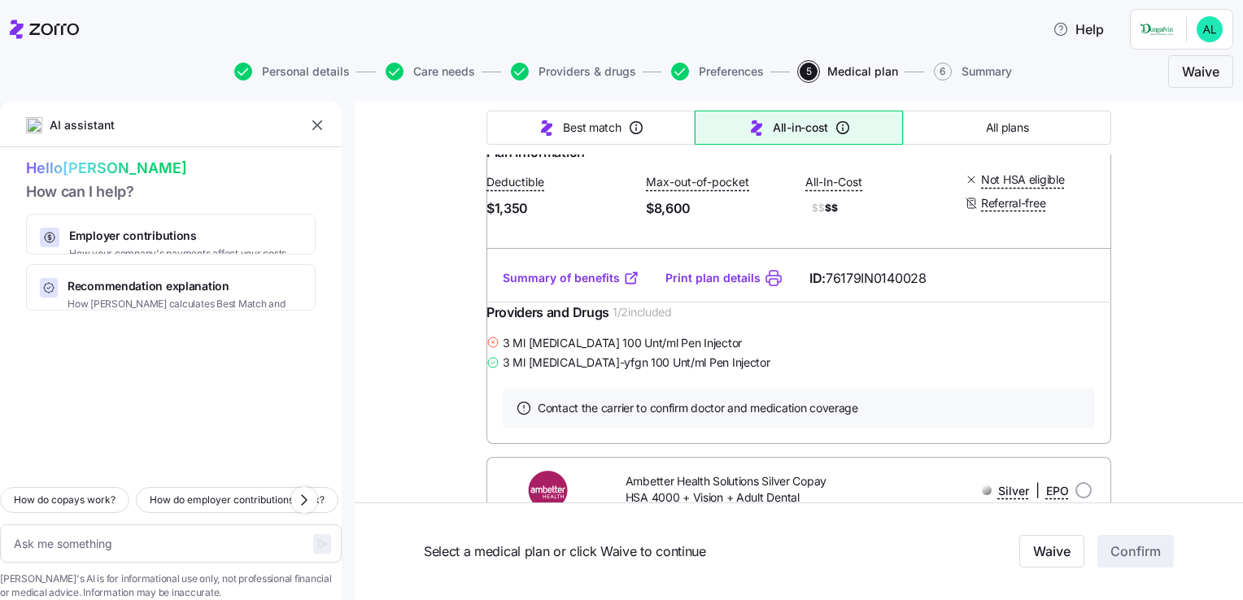
scroll to position [13910, 0]
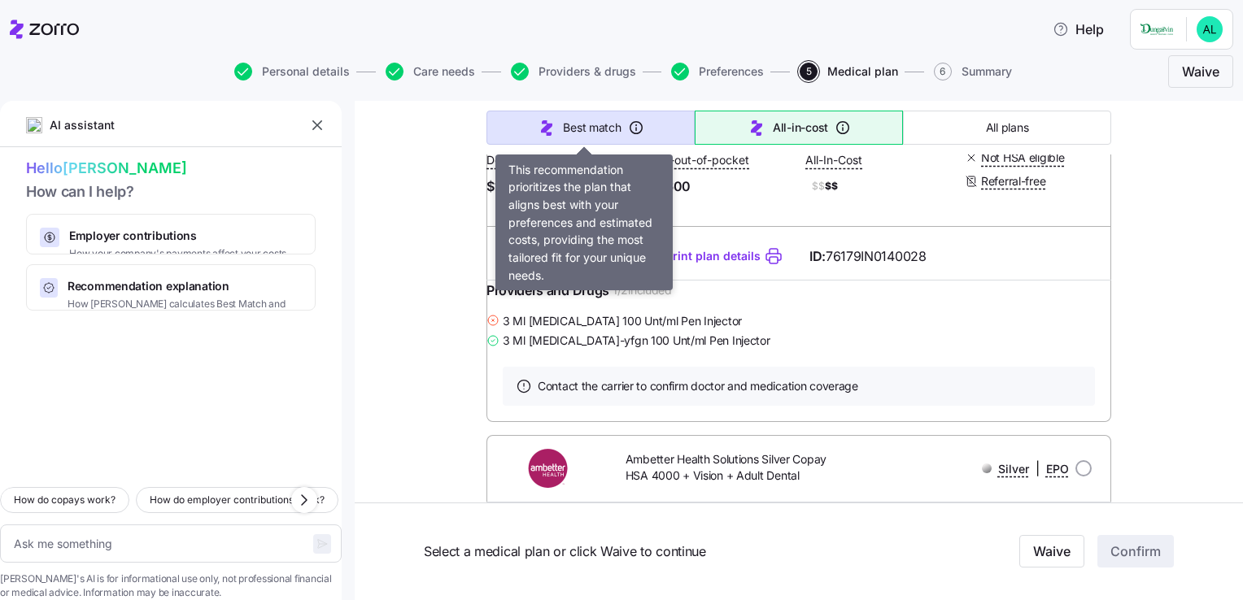
drag, startPoint x: 533, startPoint y: 124, endPoint x: 551, endPoint y: 138, distance: 22.6
click at [537, 124] on icon "button" at bounding box center [547, 128] width 20 height 20
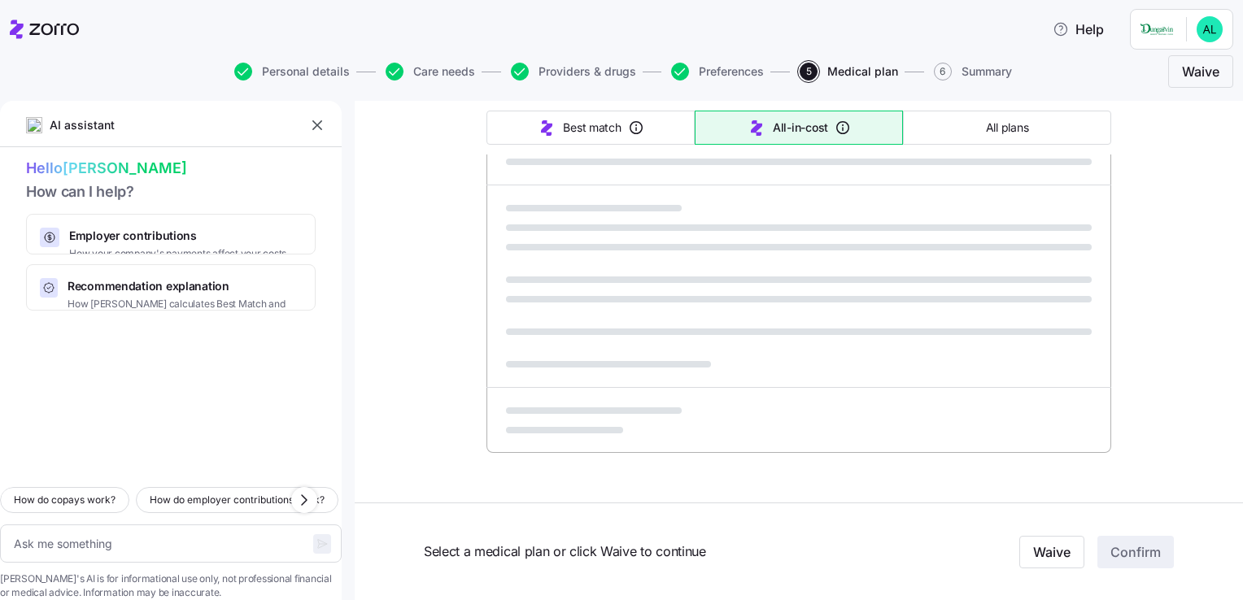
type textarea "x"
type input "Sorted by: Best match"
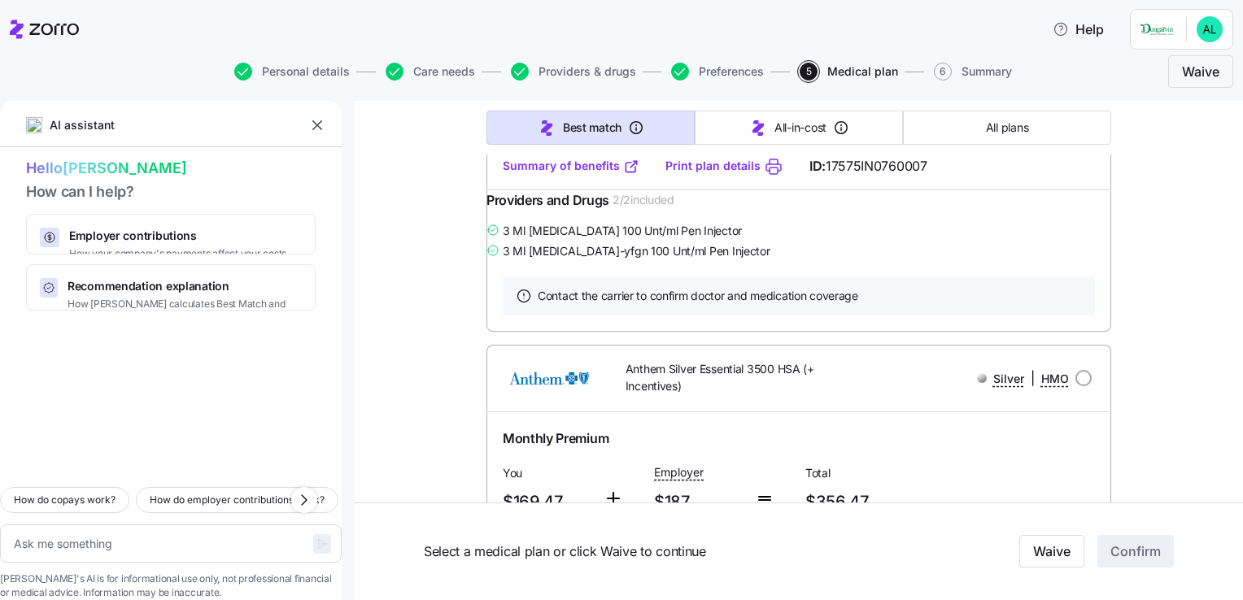
scroll to position [5122, 0]
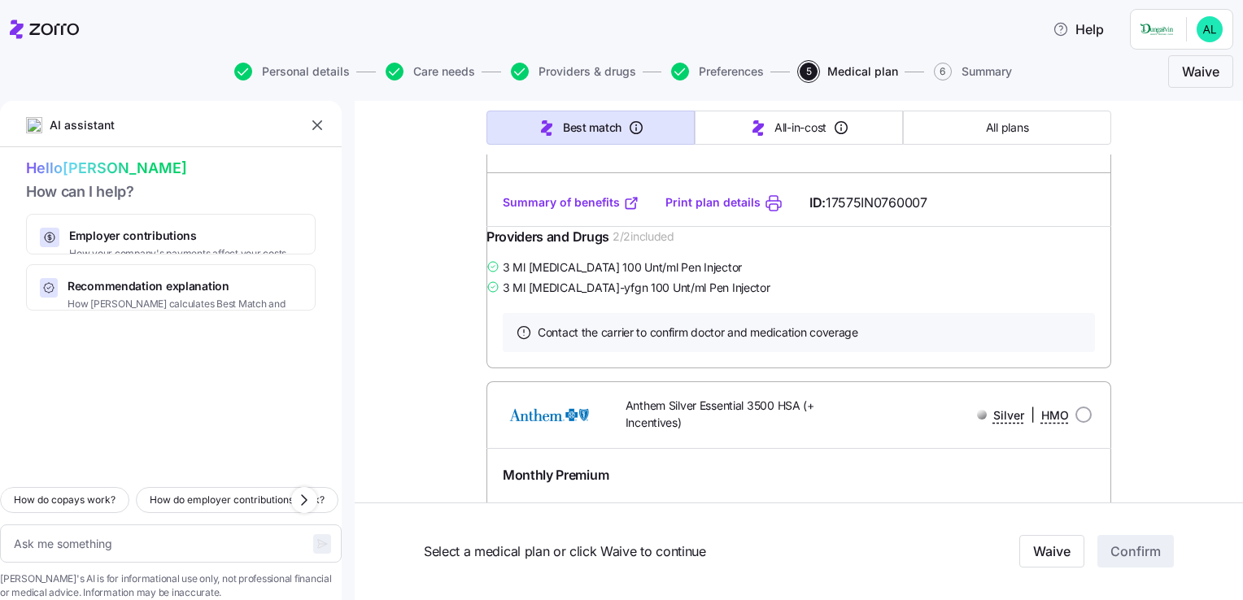
radio input "true"
type textarea "x"
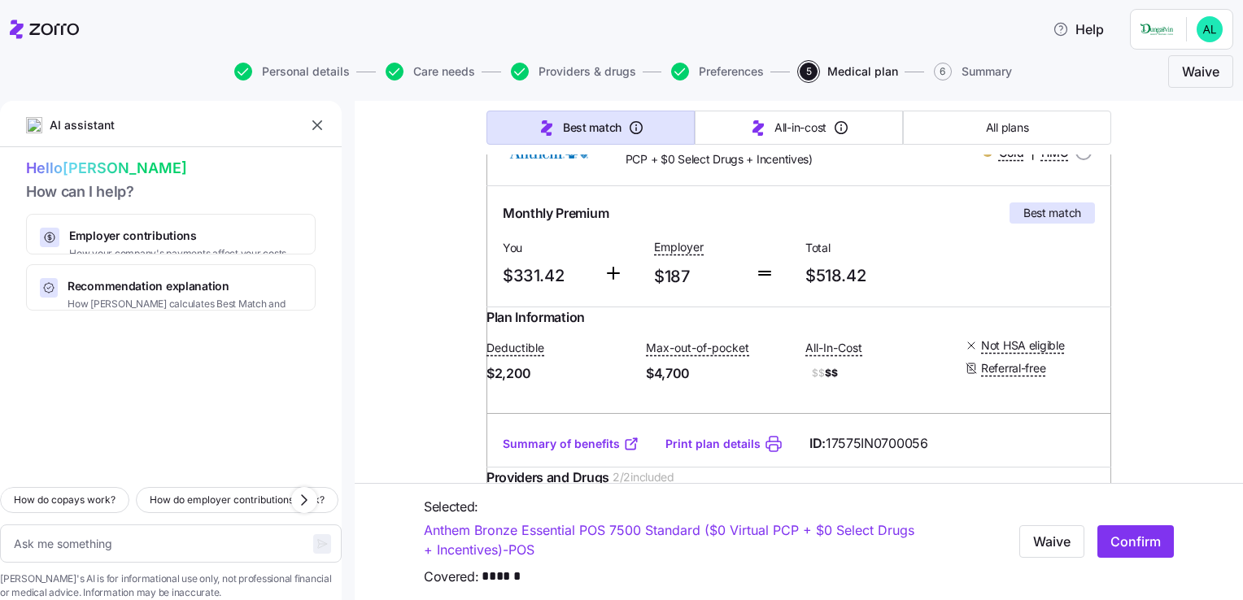
scroll to position [0, 0]
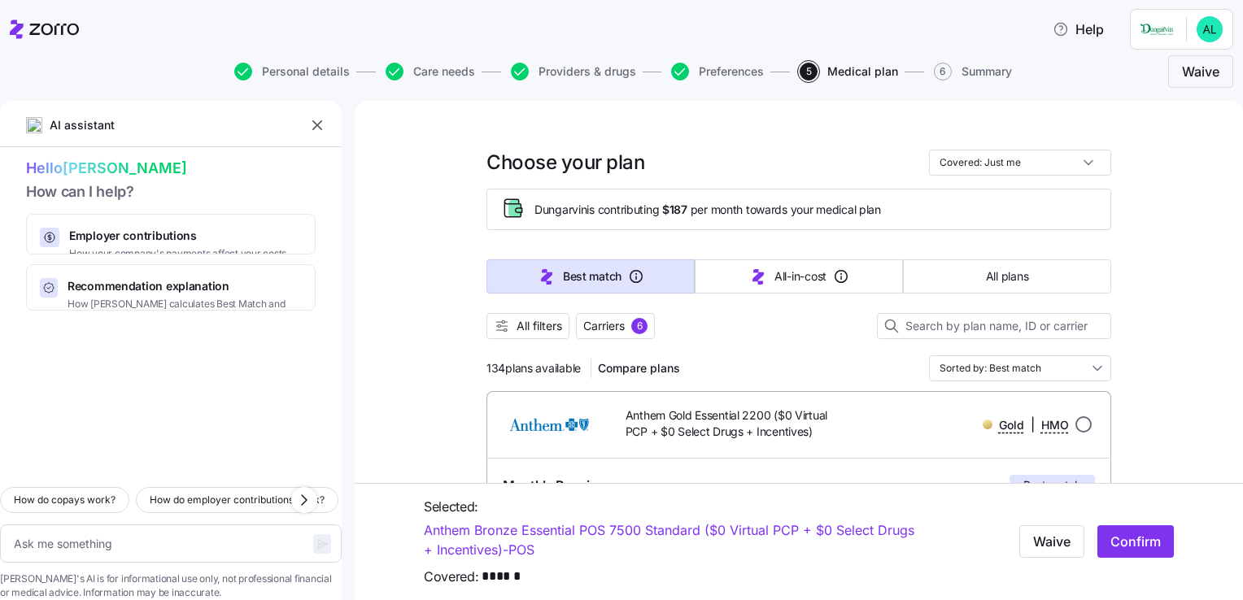
click at [1082, 428] on input "radio" at bounding box center [1083, 424] width 16 height 16
radio input "true"
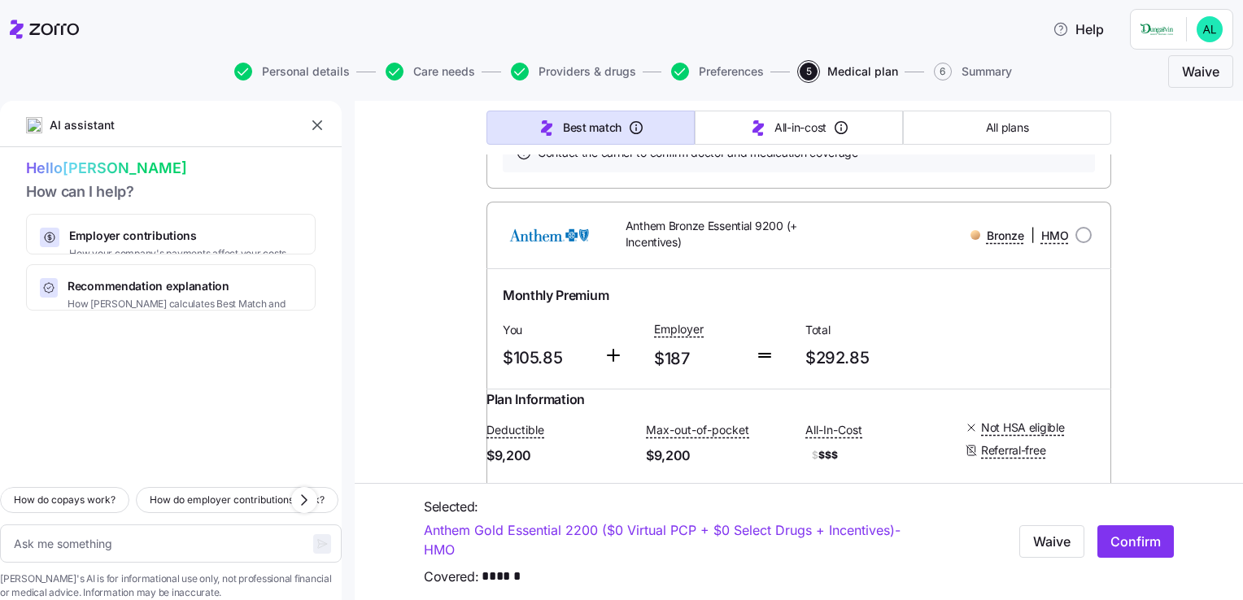
scroll to position [2766, 0]
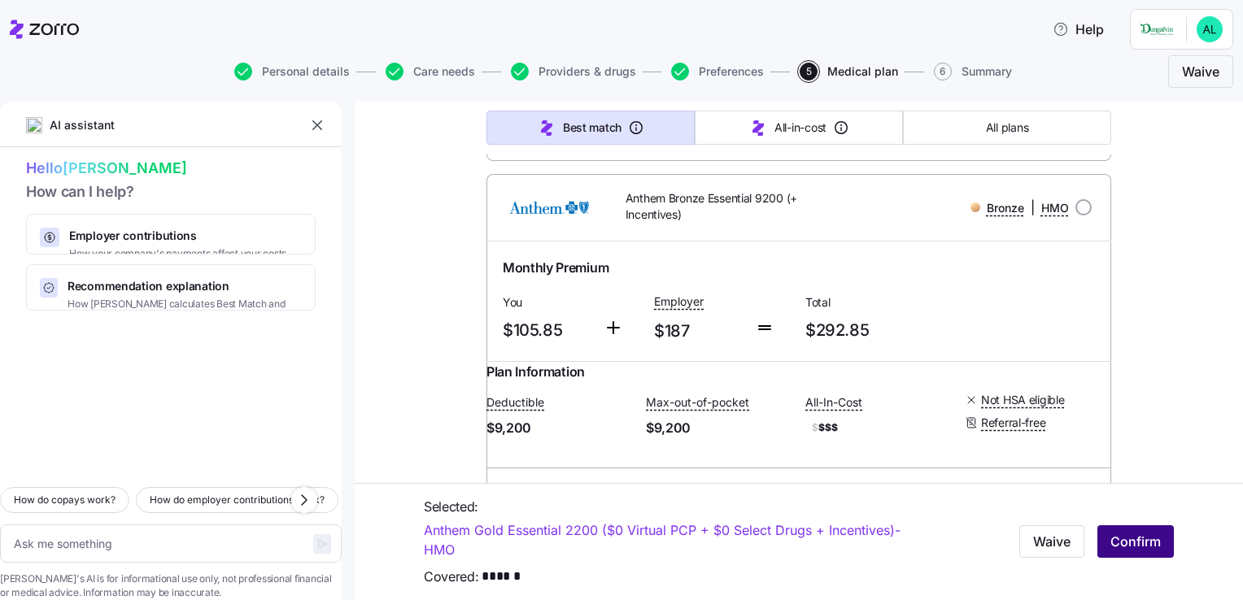
click at [1144, 541] on span "Confirm" at bounding box center [1135, 542] width 50 height 20
type textarea "x"
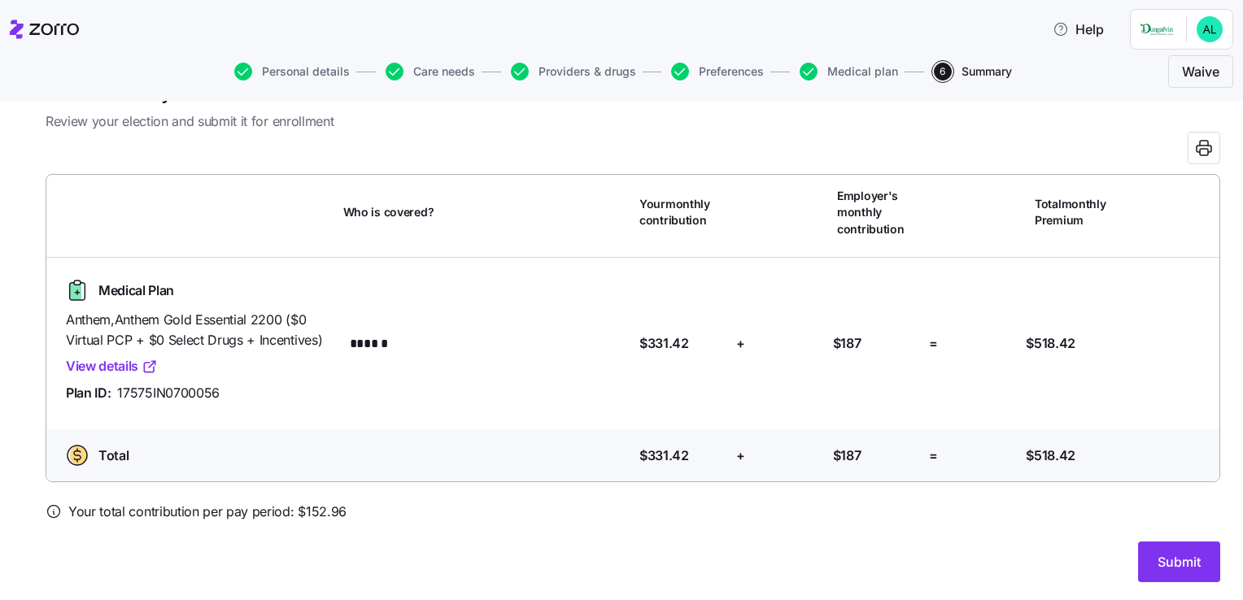
scroll to position [48, 0]
click at [1171, 568] on span "Submit" at bounding box center [1179, 562] width 43 height 20
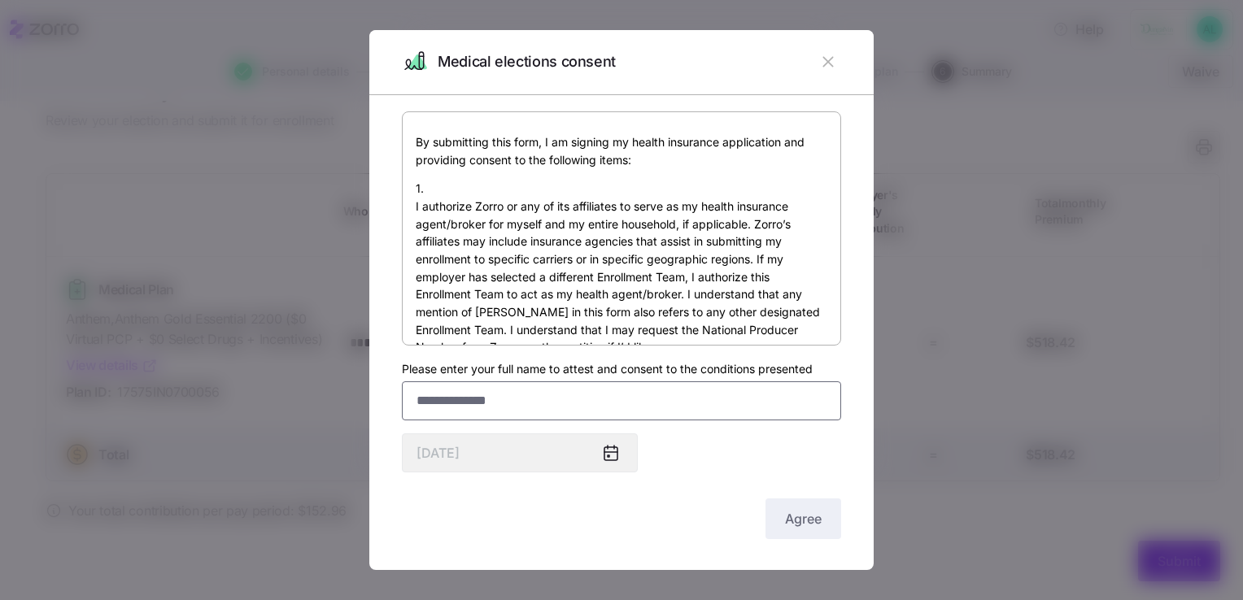
click at [520, 390] on input "Please enter your full name to attest and consent to the conditions presented" at bounding box center [621, 400] width 439 height 39
type input "**********"
click at [791, 531] on button "Agree" at bounding box center [803, 519] width 76 height 41
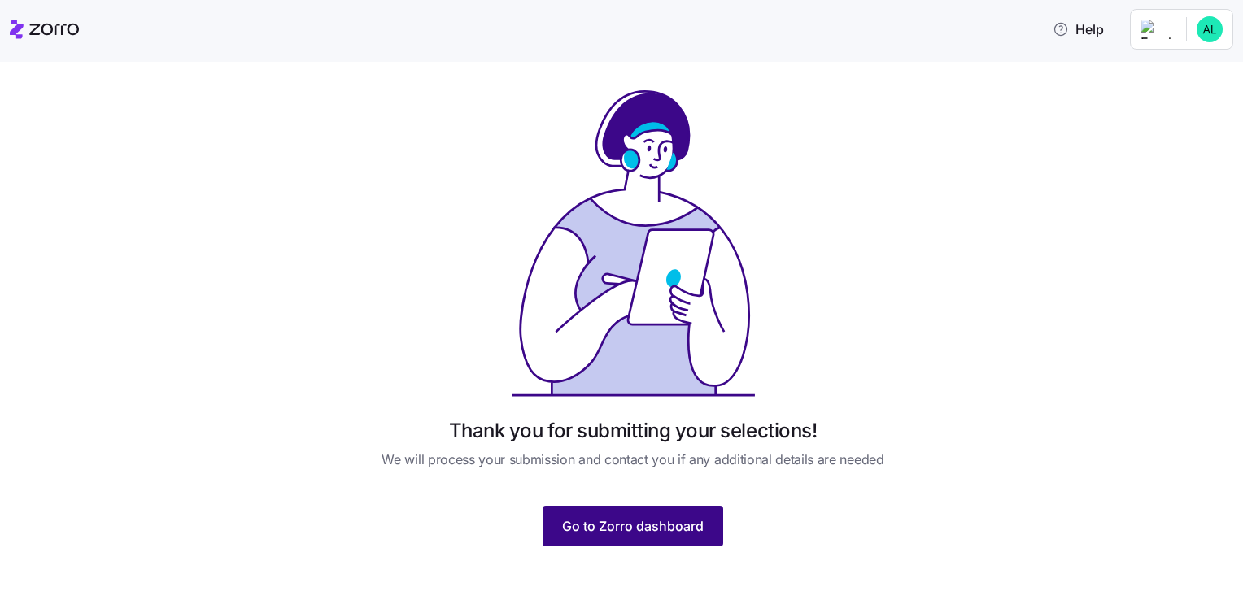
click at [576, 534] on span "Go to Zorro dashboard" at bounding box center [633, 527] width 142 height 20
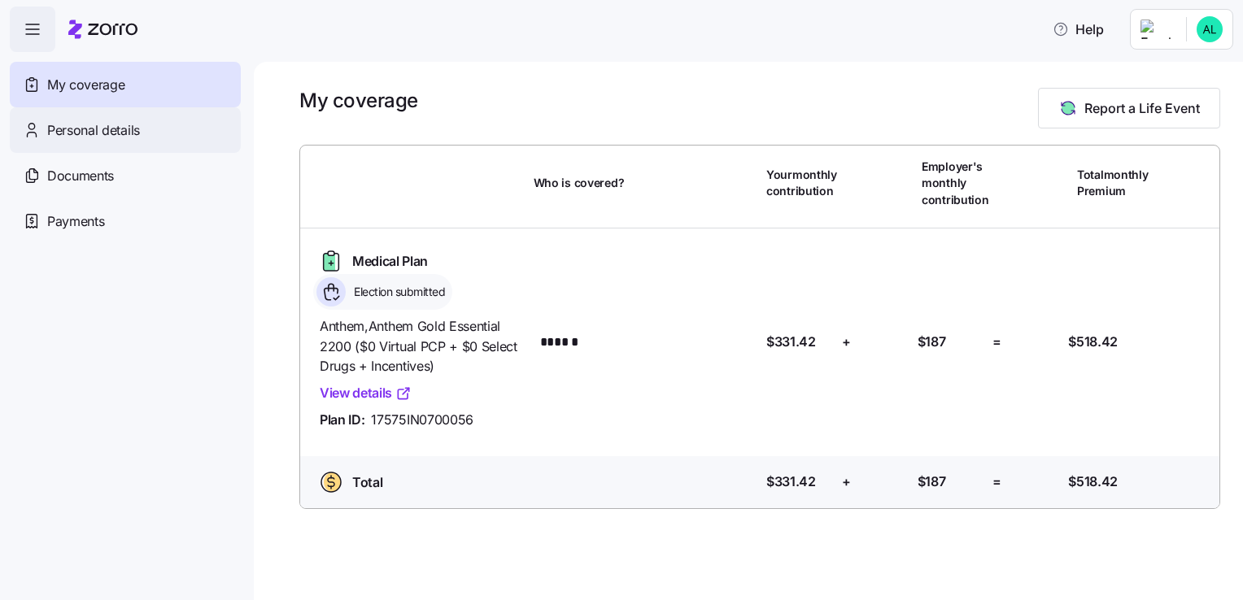
click at [145, 131] on div "Personal details" at bounding box center [125, 130] width 231 height 46
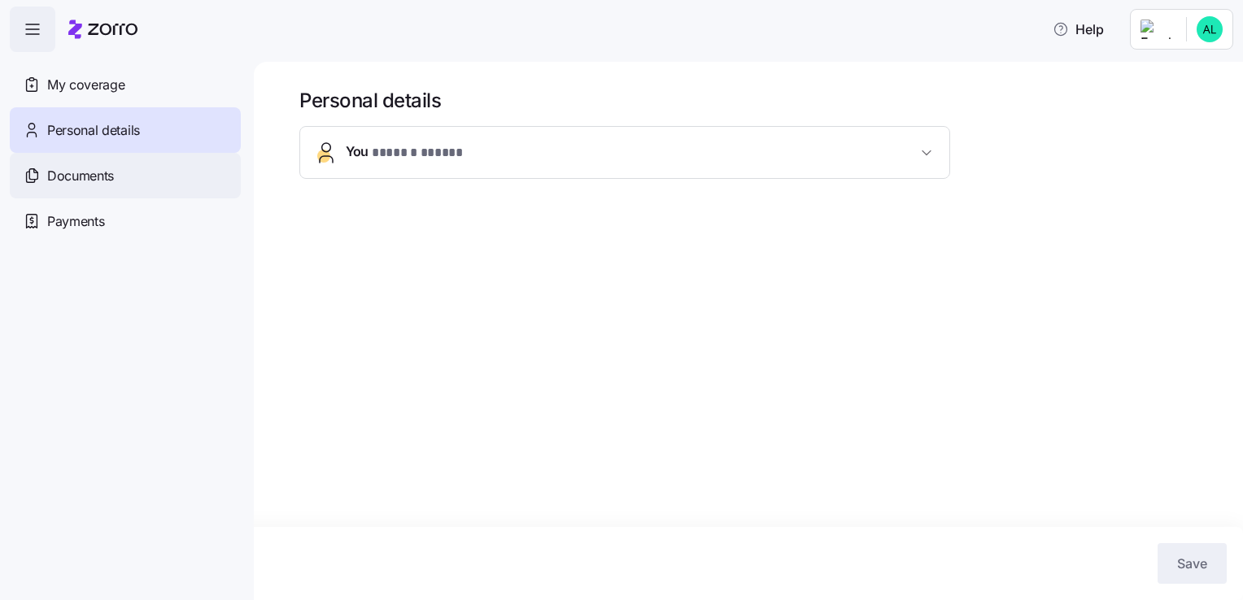
click at [38, 172] on icon at bounding box center [32, 176] width 18 height 20
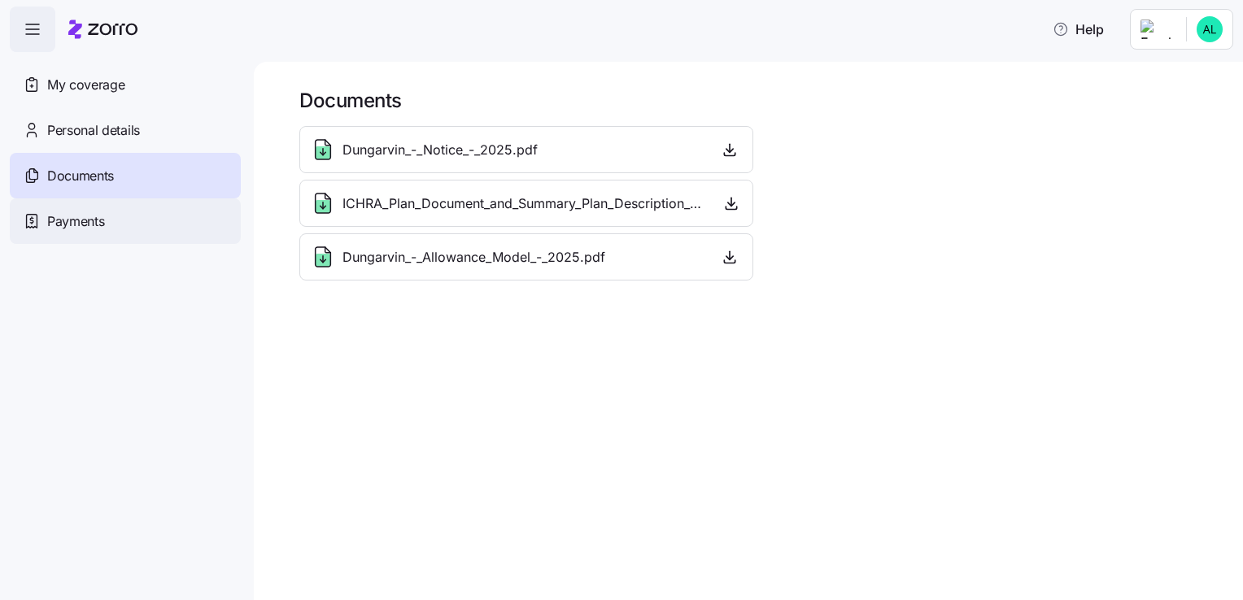
click at [71, 216] on span "Payments" at bounding box center [75, 221] width 57 height 20
